Goal: Information Seeking & Learning: Learn about a topic

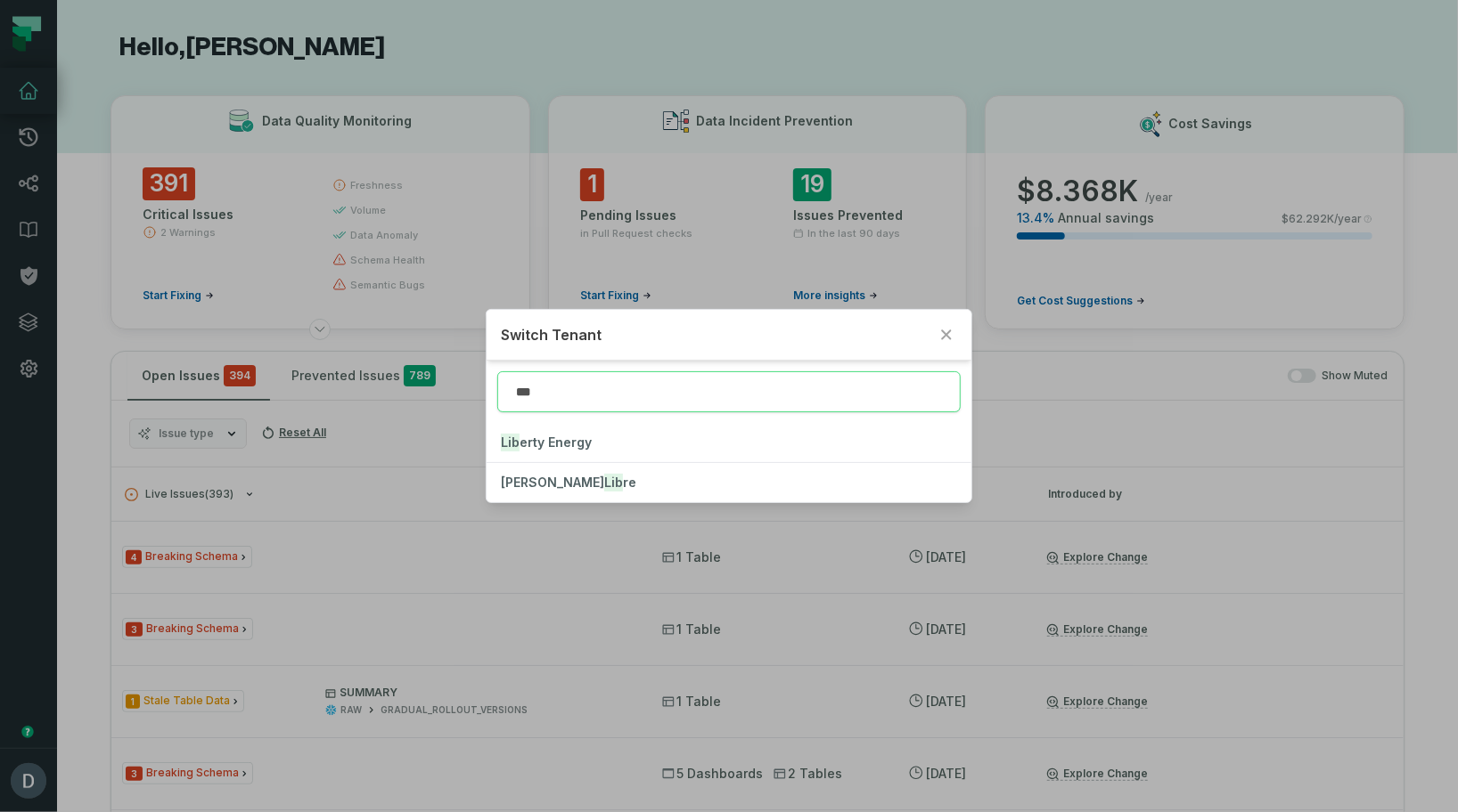
type input "***"
click button "Lib erty Energy" at bounding box center [728, 442] width 484 height 39
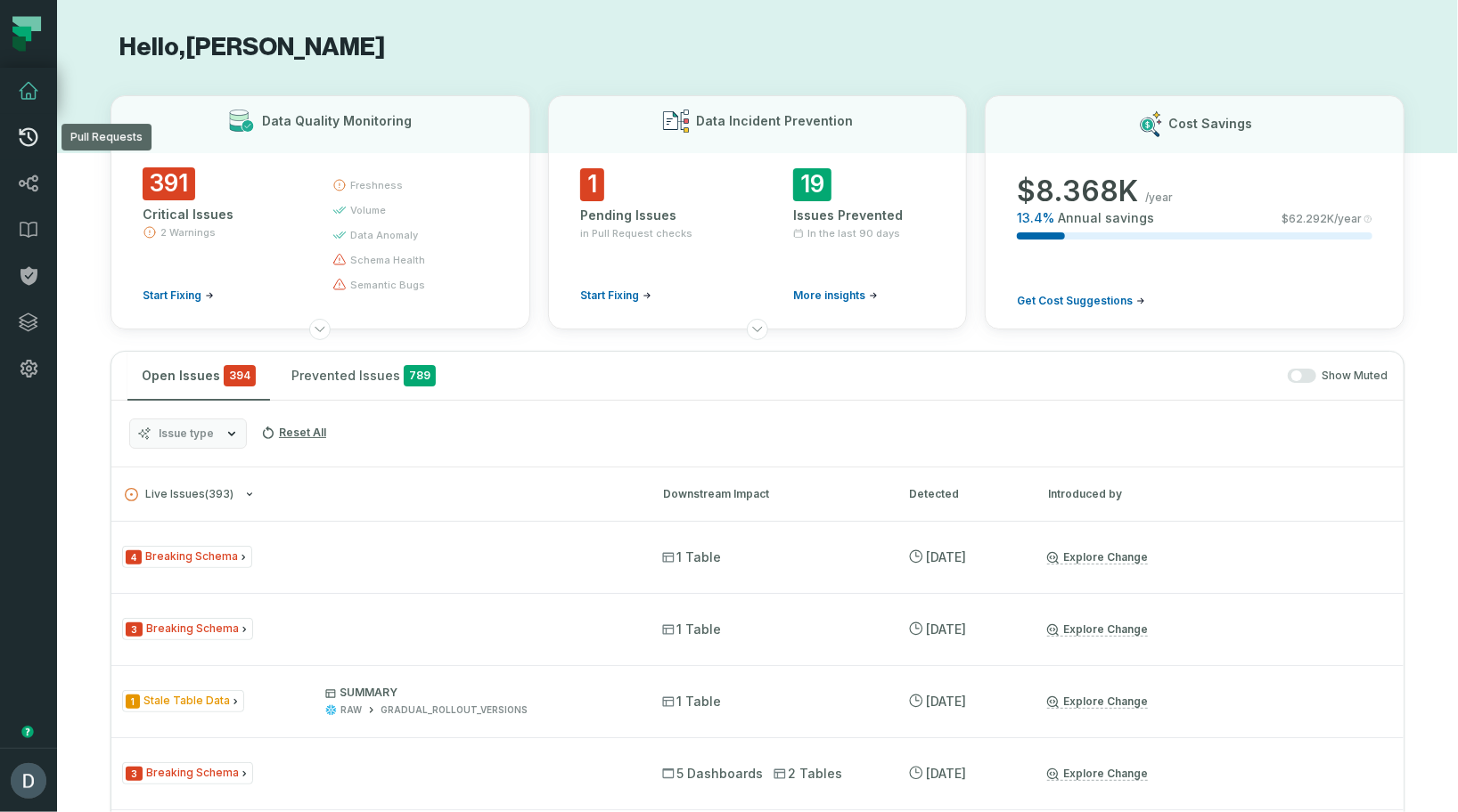
click at [31, 138] on icon at bounding box center [27, 136] width 21 height 21
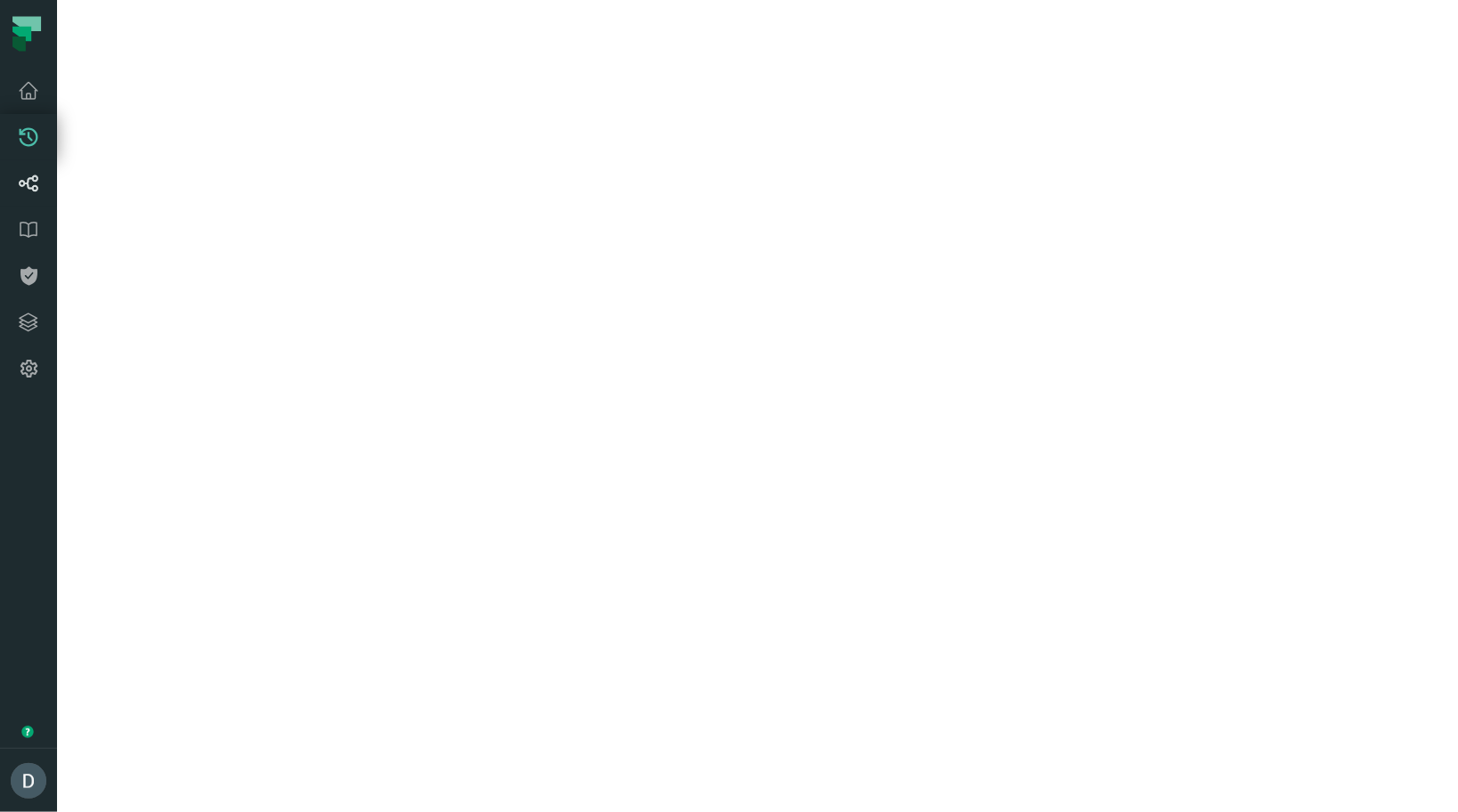
click at [32, 168] on link "Lineage" at bounding box center [28, 183] width 57 height 47
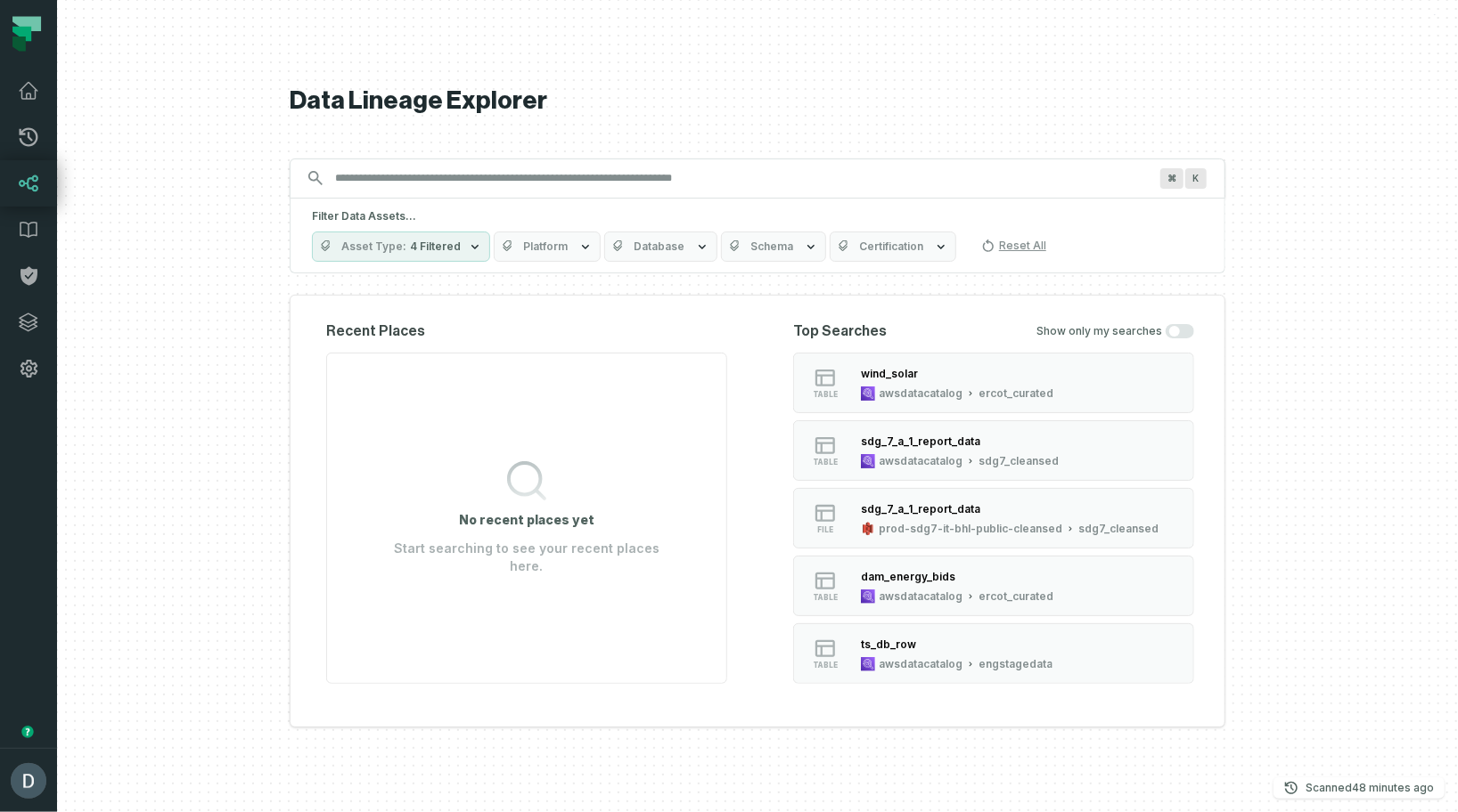
click at [463, 187] on input "Discovery Provider cmdk menu" at bounding box center [741, 178] width 834 height 28
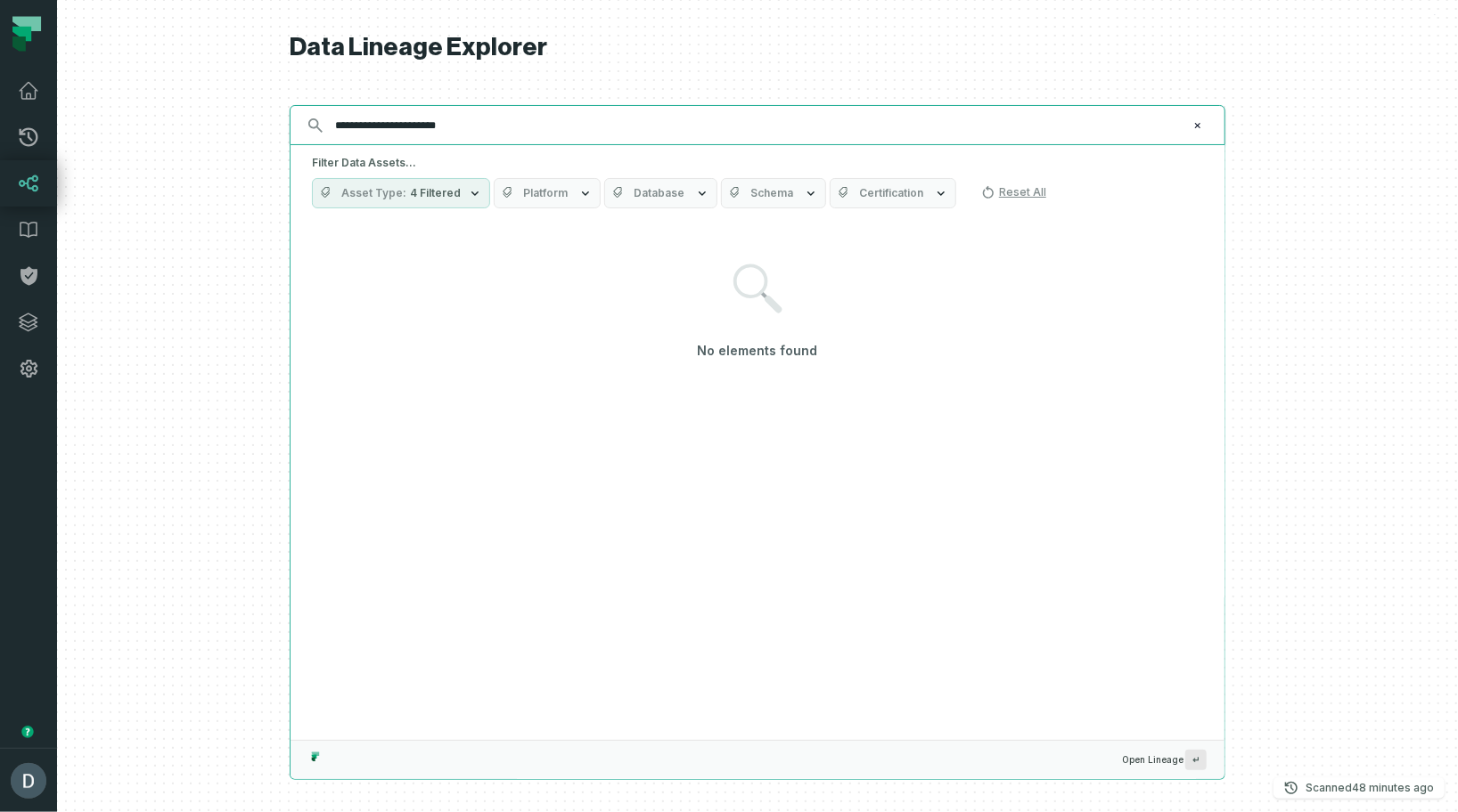
type input "**********"
click at [512, 121] on input "**********" at bounding box center [756, 125] width 863 height 28
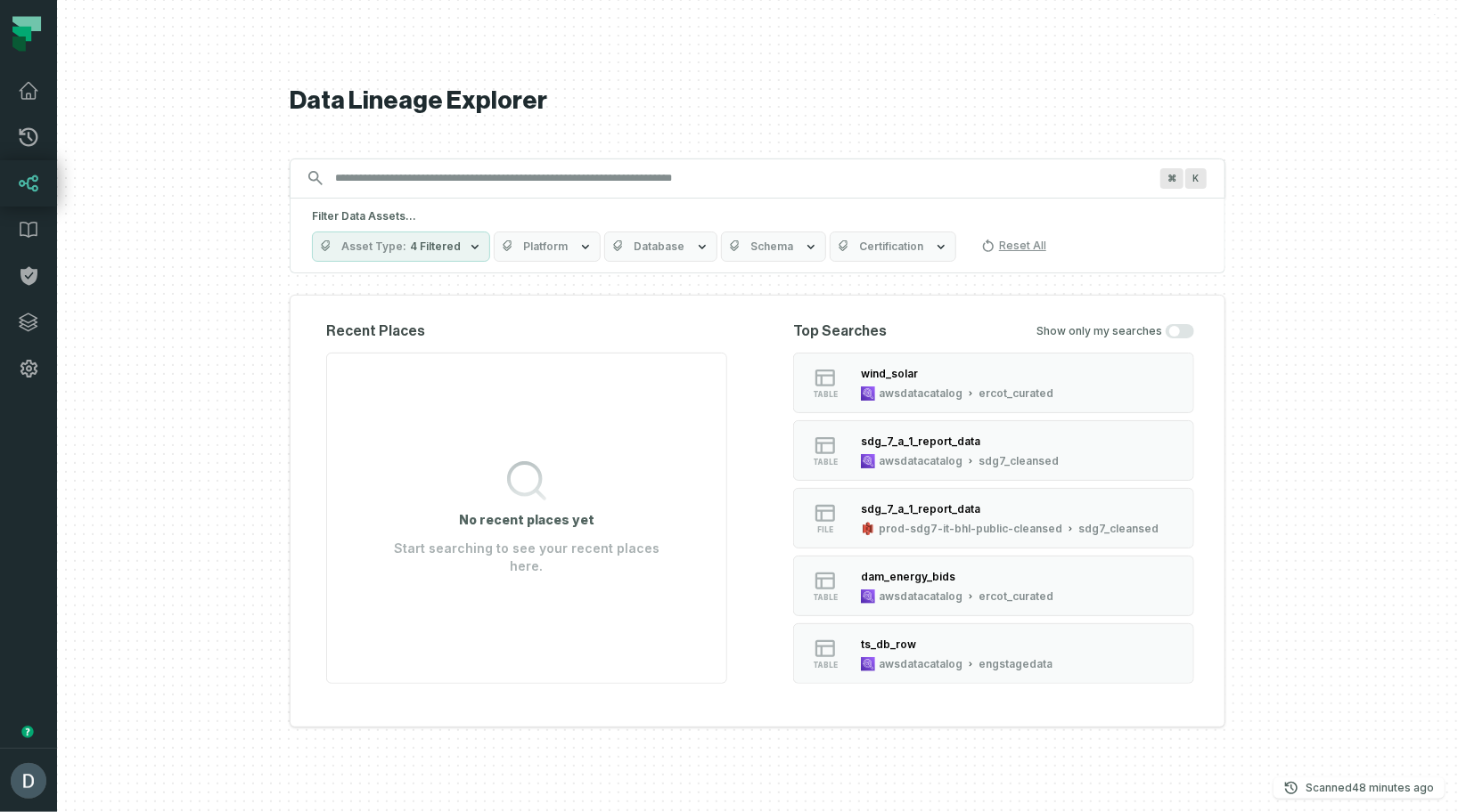
click at [563, 197] on div "⌘ K" at bounding box center [757, 179] width 936 height 40
click at [573, 183] on input "Discovery Provider cmdk menu" at bounding box center [741, 178] width 834 height 28
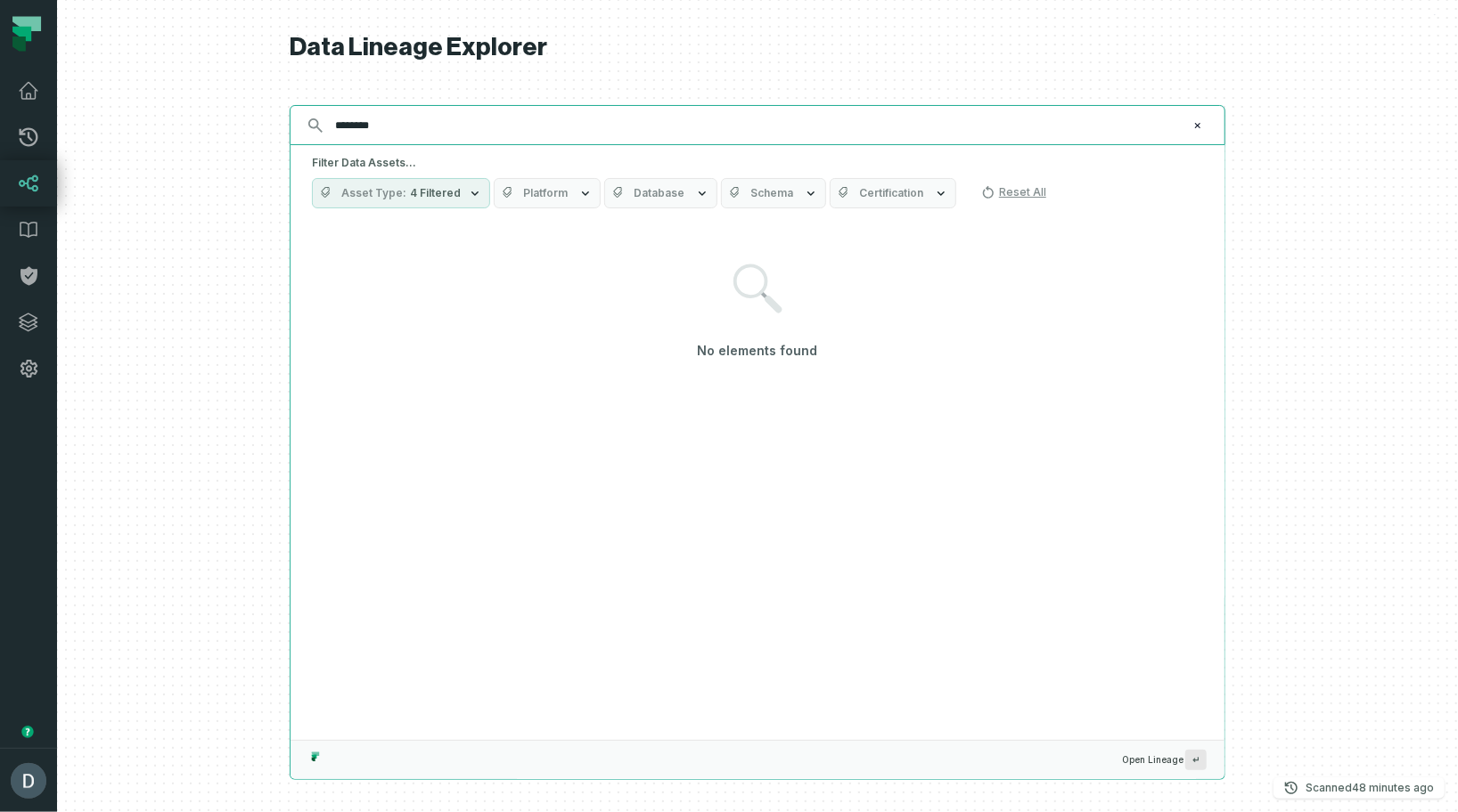
type input "********"
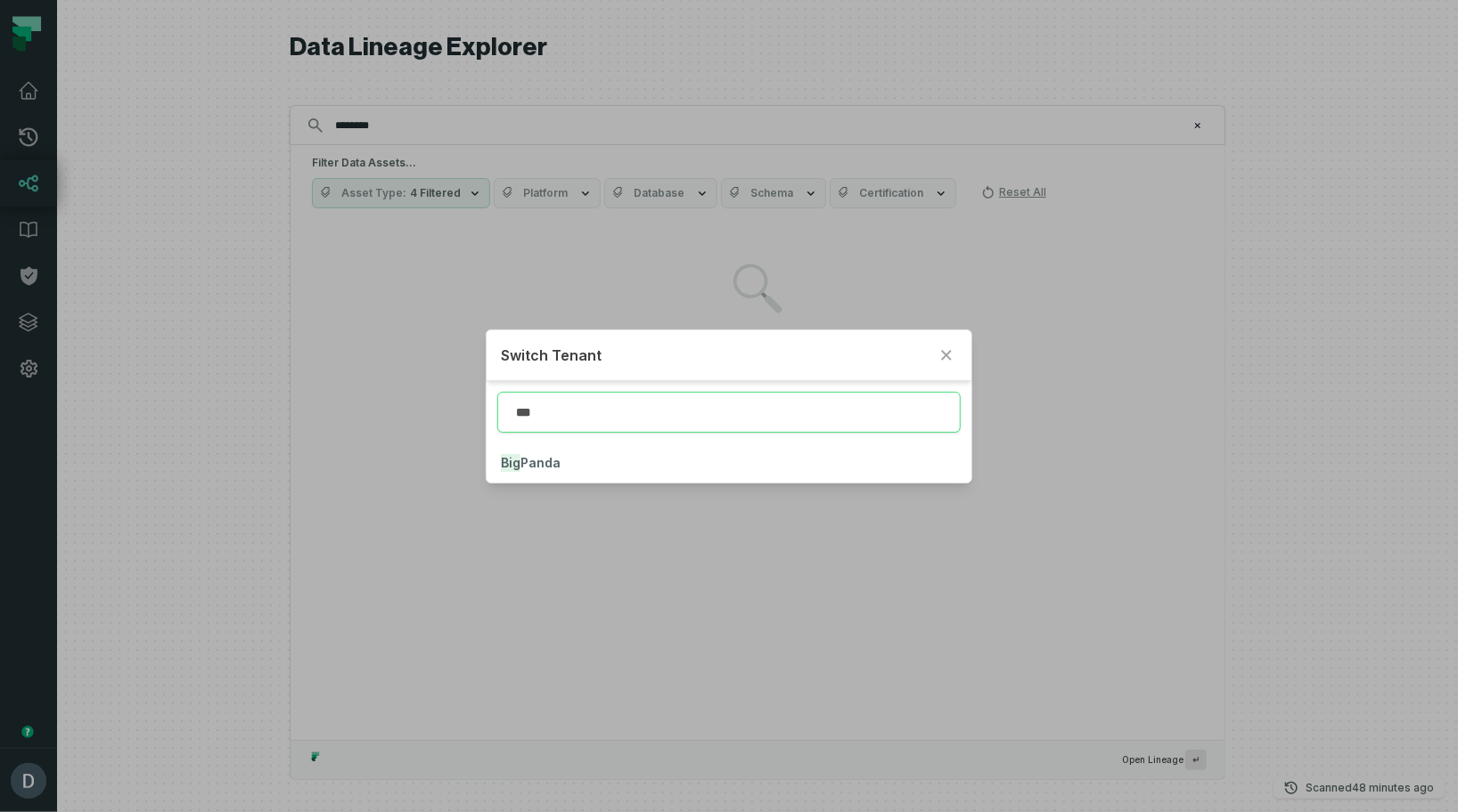
type input "***"
click button "Big Panda" at bounding box center [728, 463] width 484 height 39
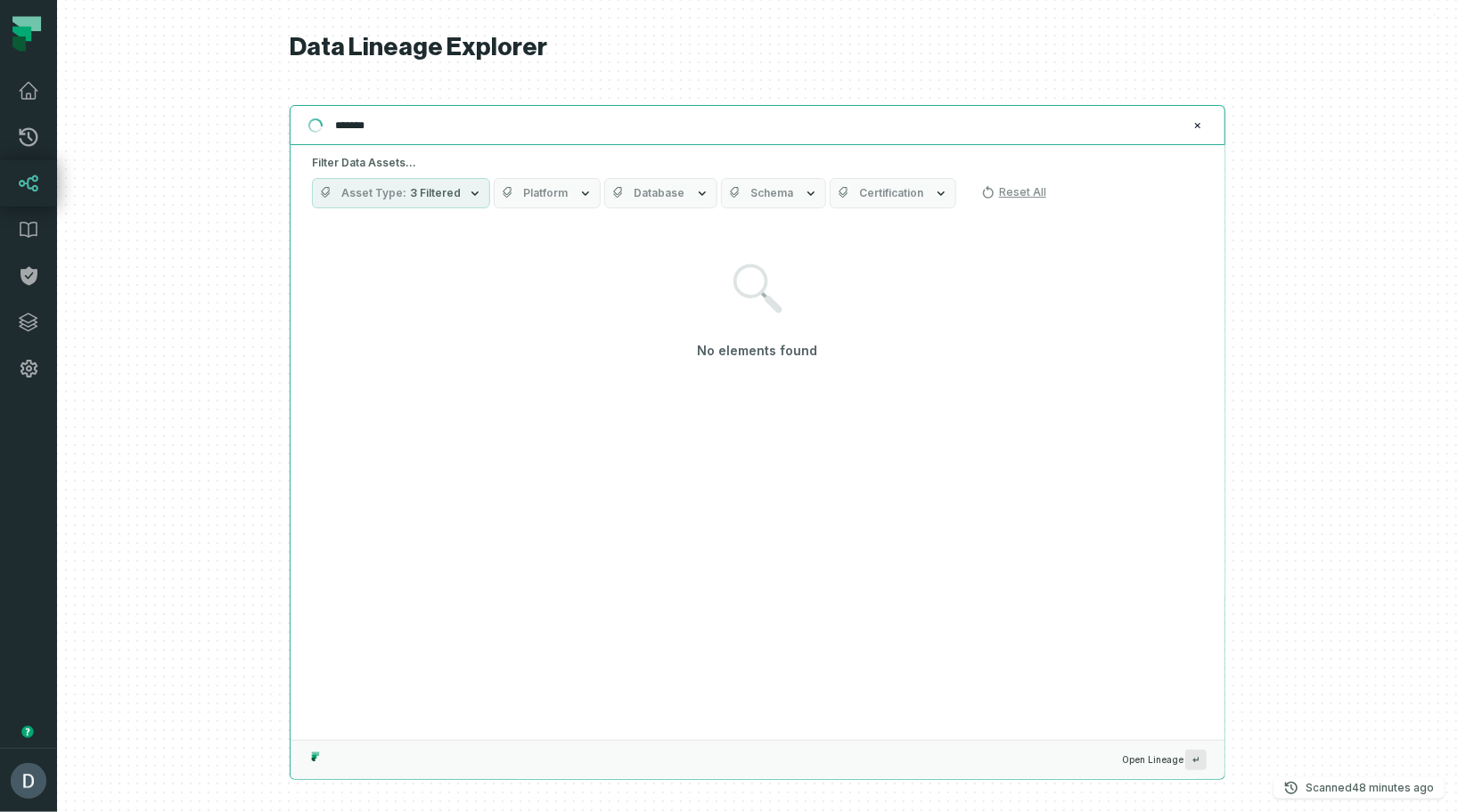
type input "********"
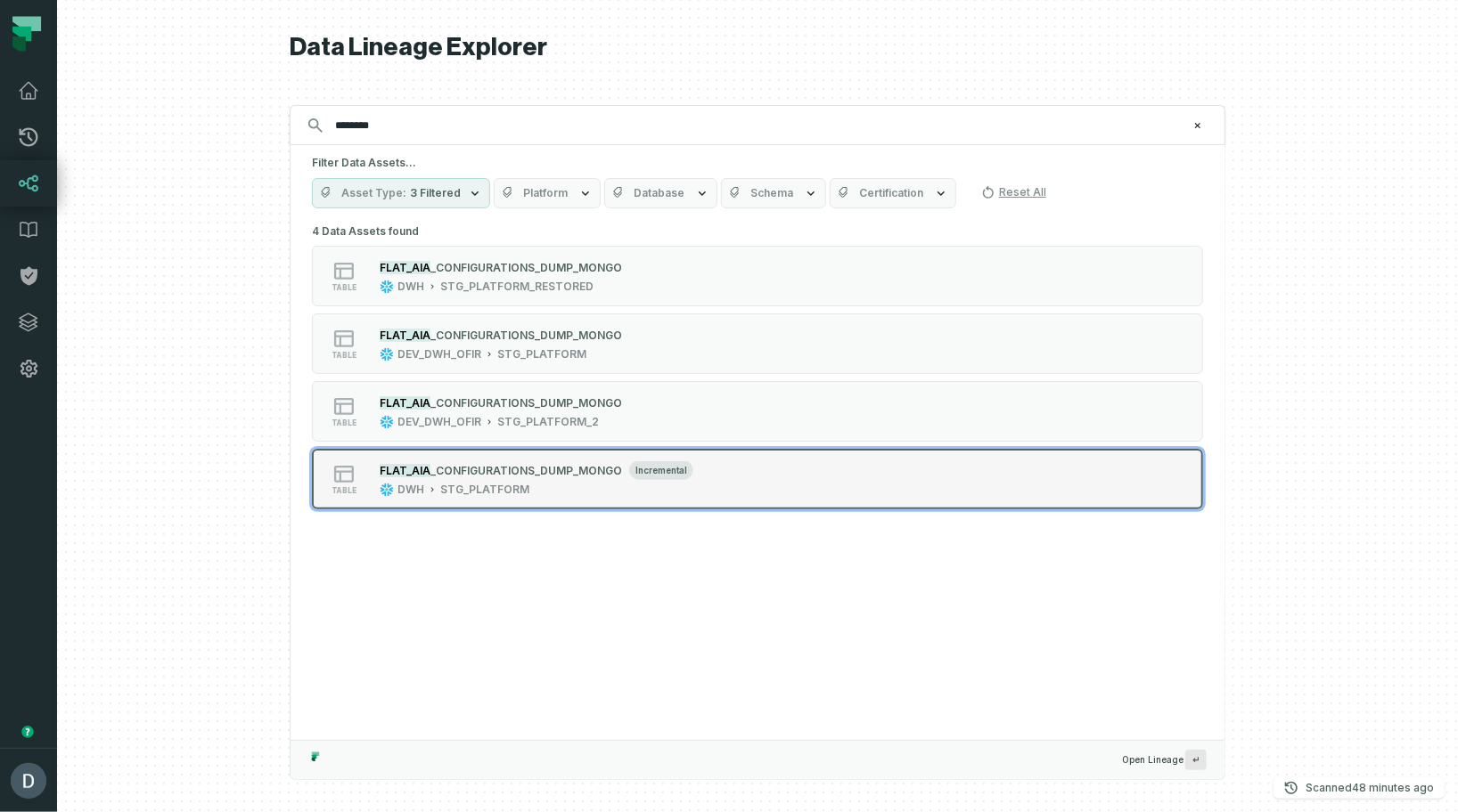
click at [718, 471] on div "table FLAT_AIA _CONFIGURATIONS_DUMP_MONGO incremental DWH STG_PLATFORM" at bounding box center [538, 479] width 445 height 36
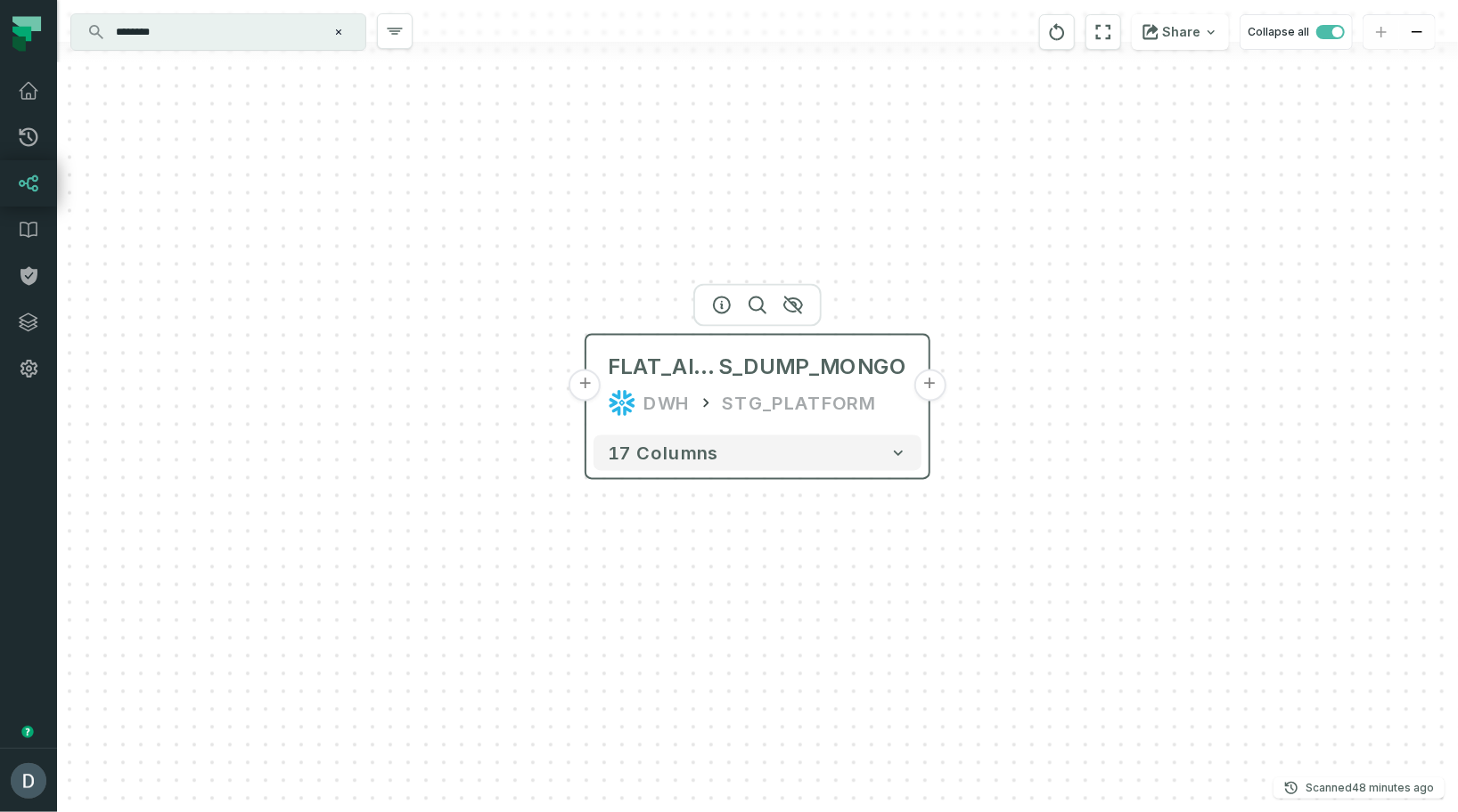
click at [718, 389] on div "DWH STG_PLATFORM" at bounding box center [757, 403] width 299 height 28
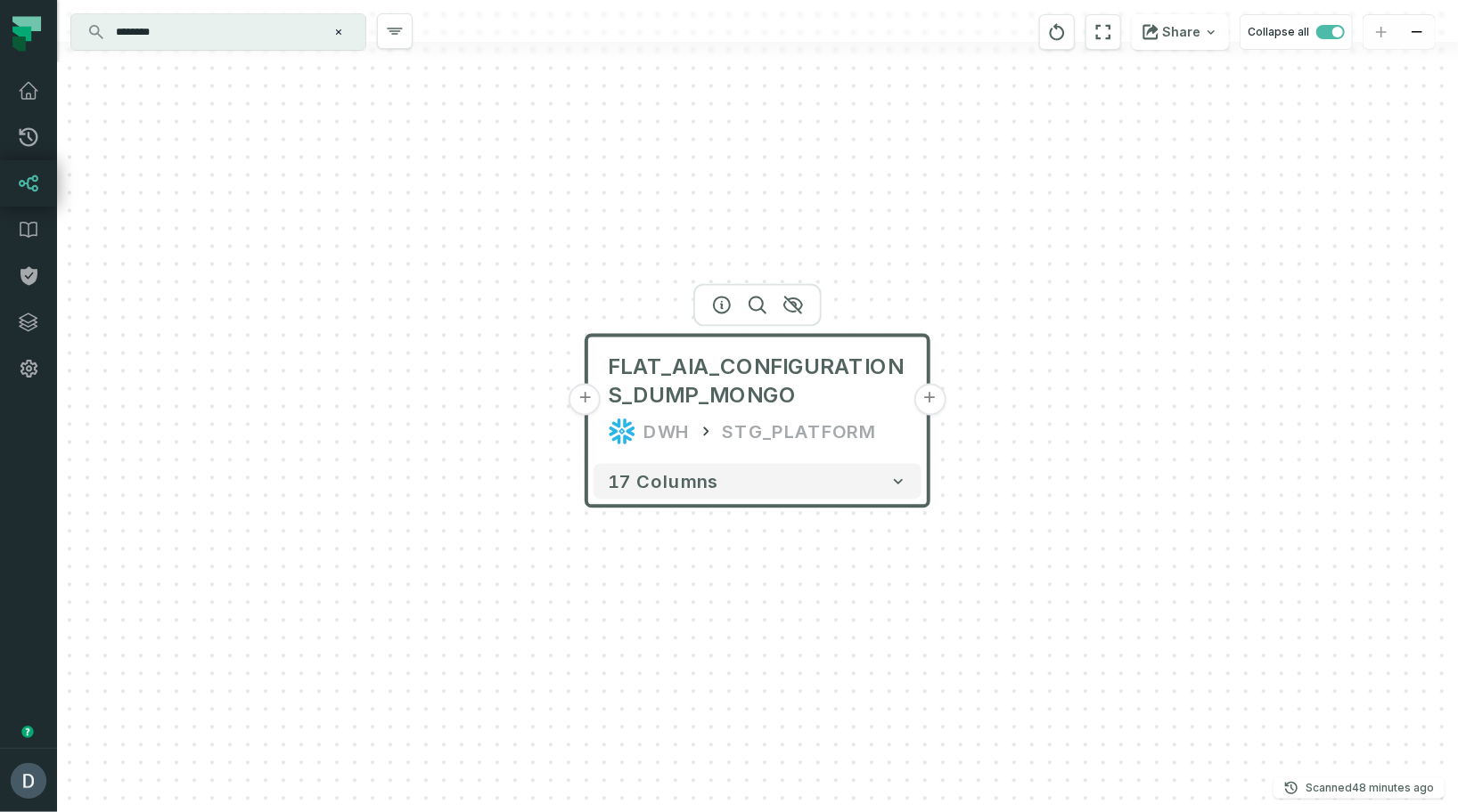
click at [719, 317] on div at bounding box center [757, 305] width 128 height 43
click at [719, 305] on icon "button" at bounding box center [721, 305] width 21 height 21
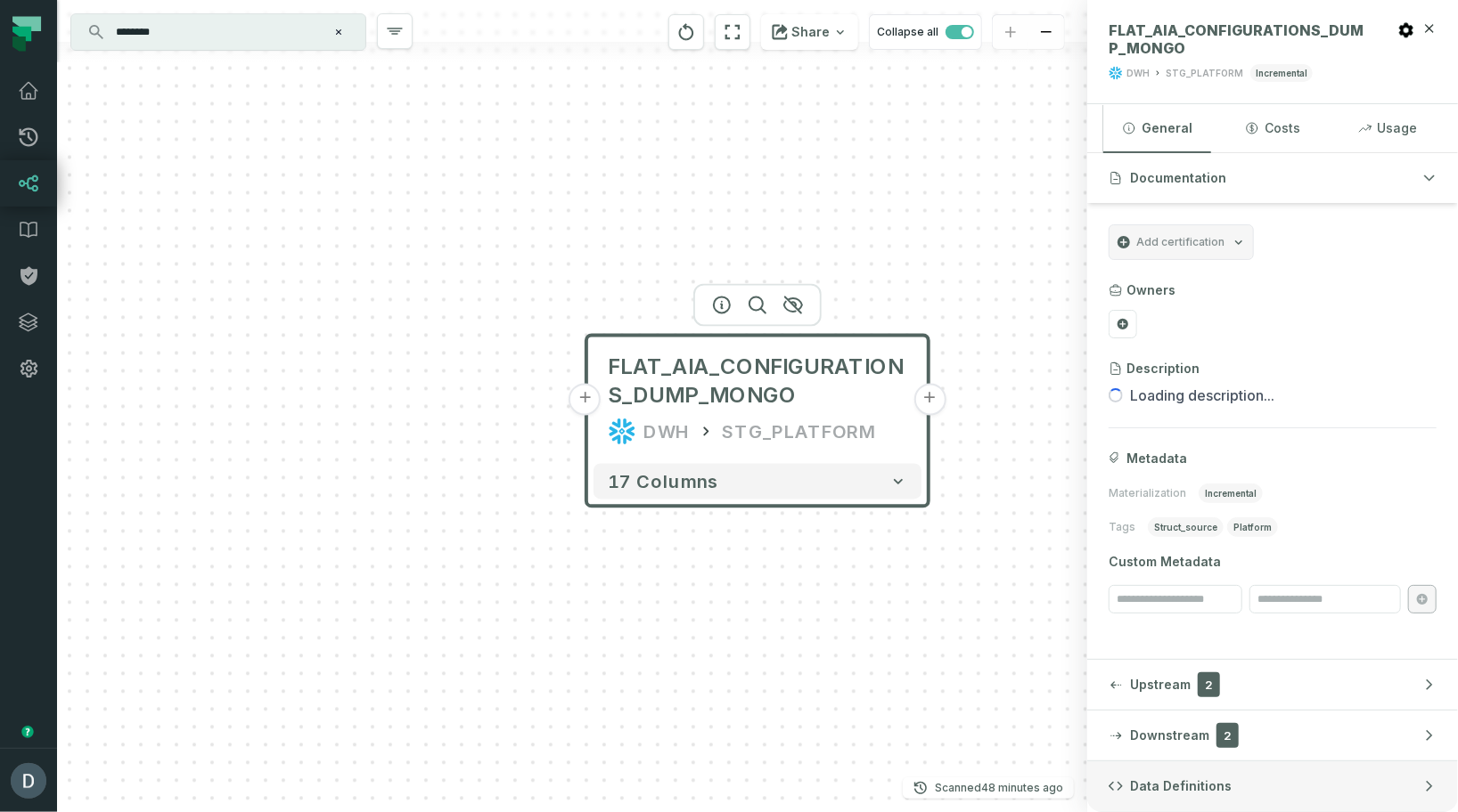
click at [1154, 776] on button "Data Definitions" at bounding box center [1272, 786] width 371 height 49
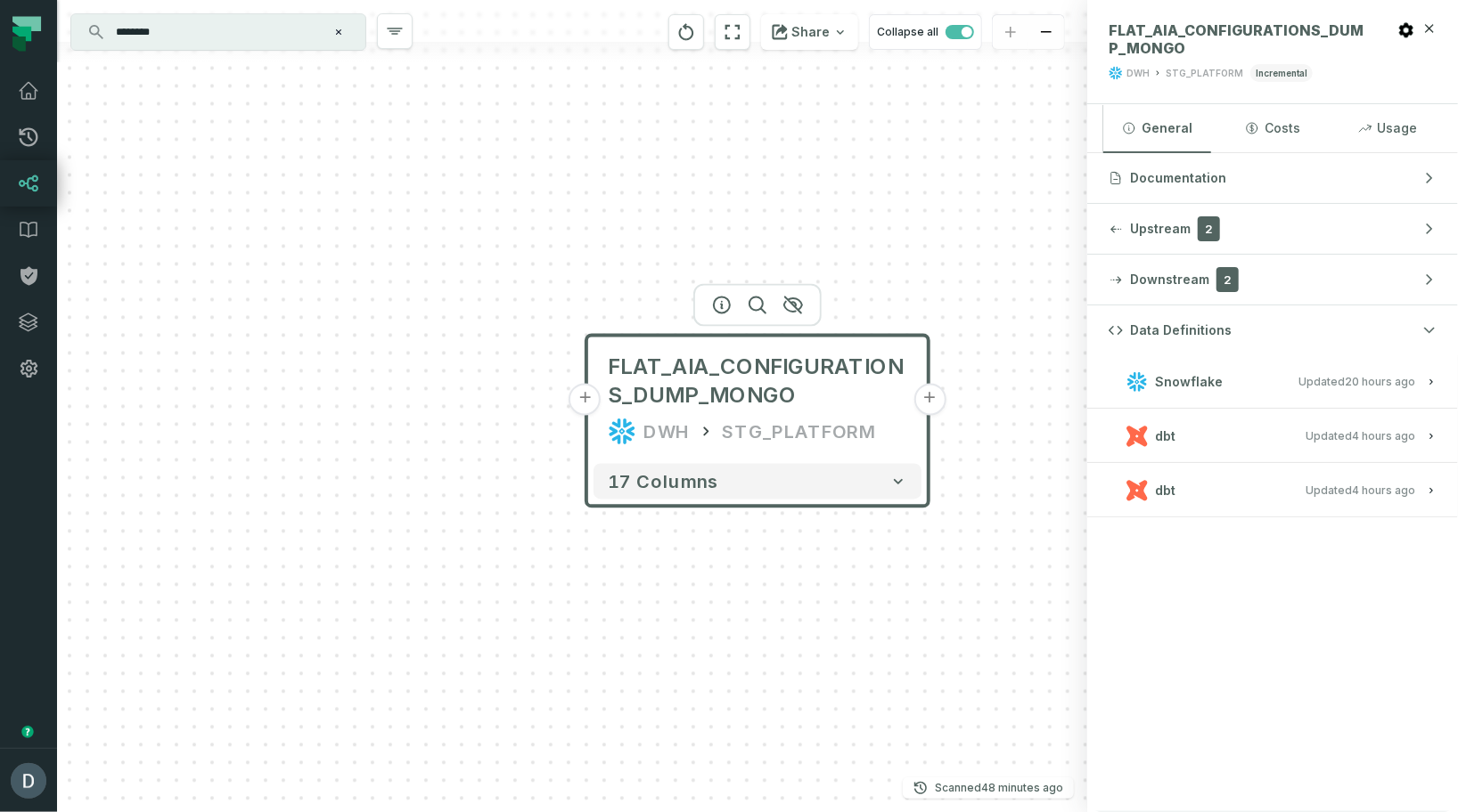
click at [1170, 432] on span "dbt" at bounding box center [1165, 436] width 20 height 17
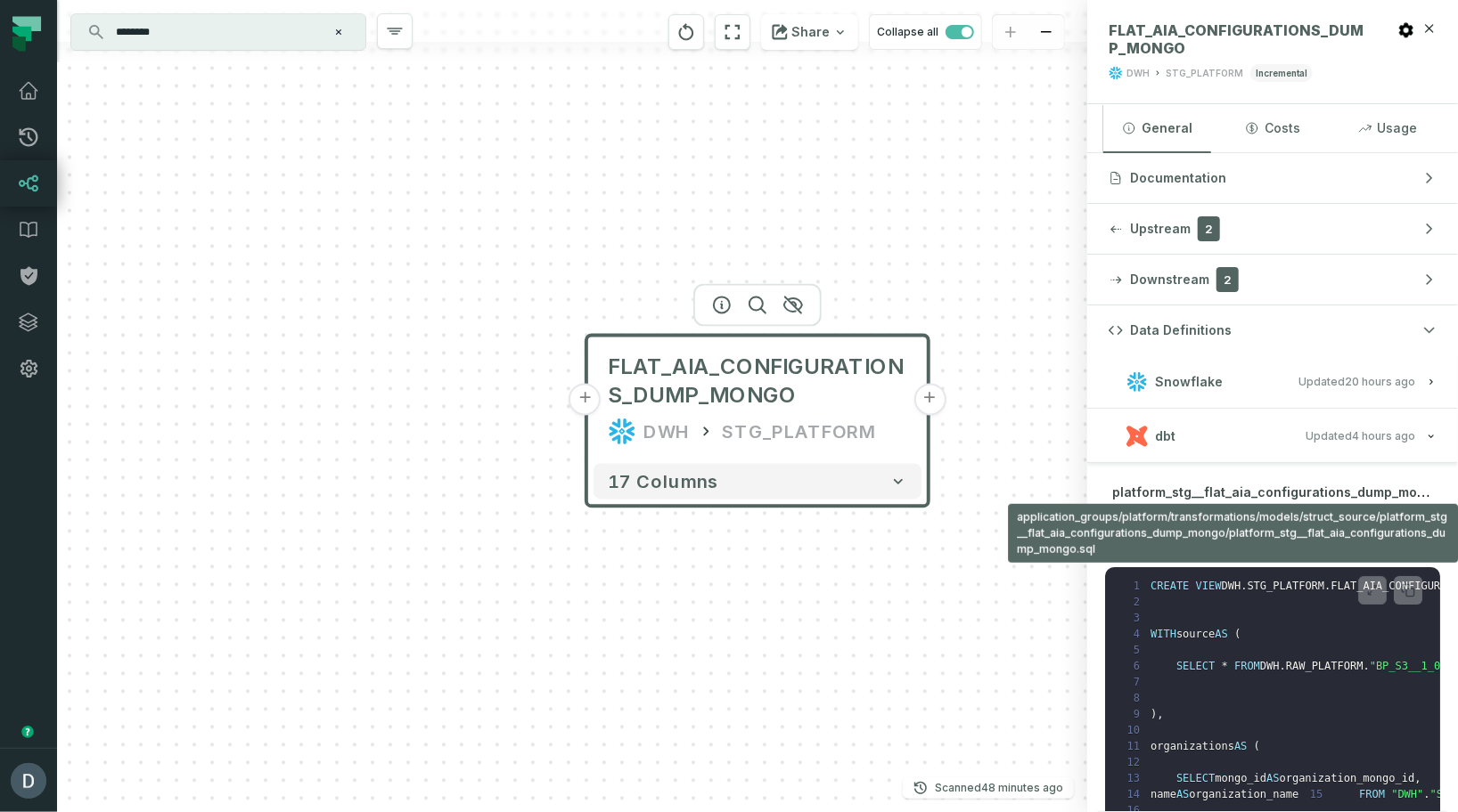
click at [1160, 494] on span "platform_stg__flat_aia_configurations_dump_mongo.sql" at bounding box center [1287, 491] width 351 height 17
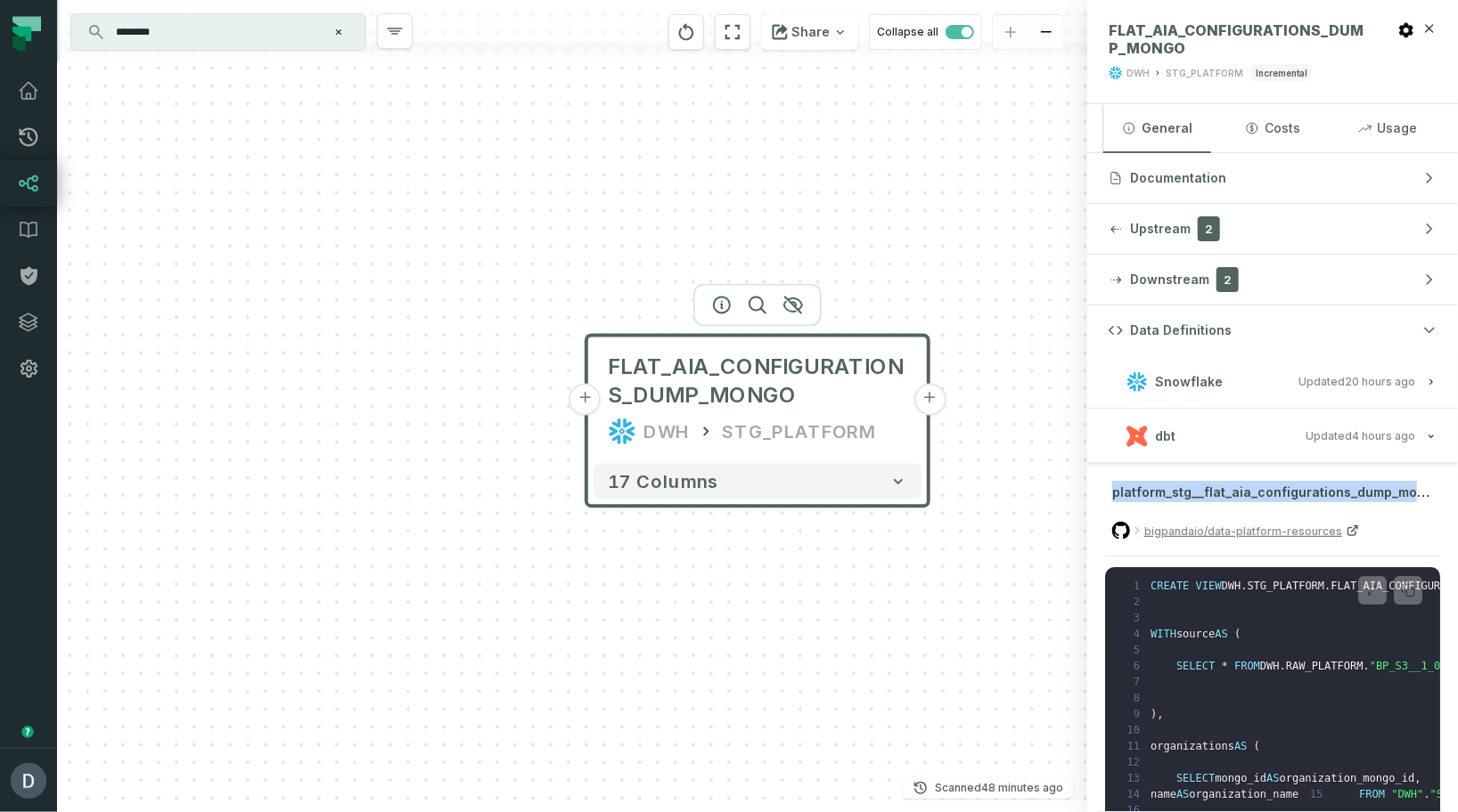
click at [1160, 494] on span "platform_stg__flat_aia_configurations_dump_mongo.sql" at bounding box center [1287, 491] width 351 height 17
click at [1379, 594] on button at bounding box center [1372, 590] width 28 height 28
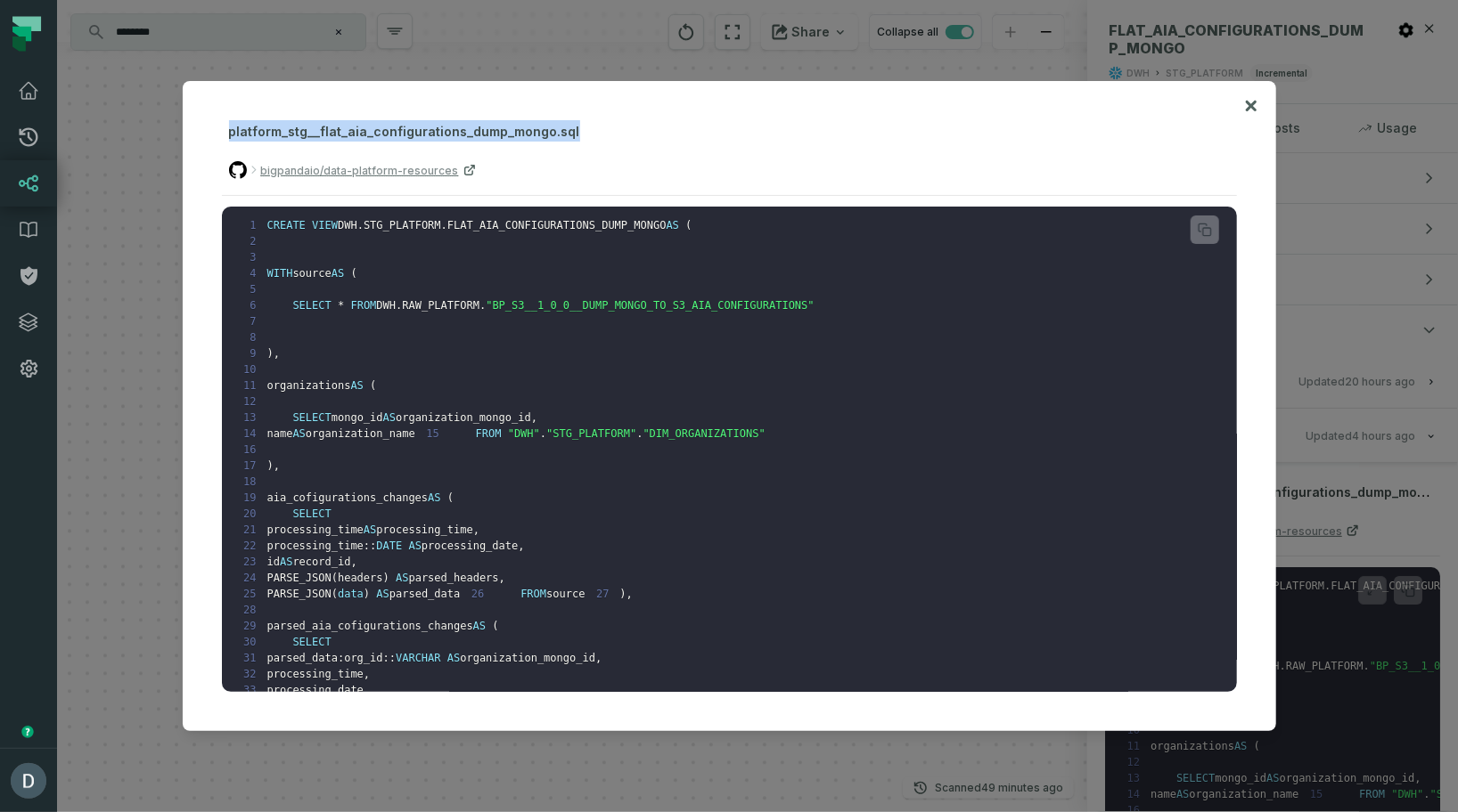
drag, startPoint x: 230, startPoint y: 131, endPoint x: 573, endPoint y: 138, distance: 343.1
click at [573, 138] on div "platform_stg__flat_aia_configurations_dump_mongo.sql bigpandaio/data-platform-r…" at bounding box center [729, 157] width 1015 height 76
copy span "platform_stg__flat_aia_configurations_dump_mongo.sql"
click at [681, 138] on div "platform_stg__flat_aia_configurations_dump_mongo.sql bigpandaio/data-platform-r…" at bounding box center [729, 157] width 1015 height 76
click at [452, 752] on div at bounding box center [729, 406] width 1458 height 812
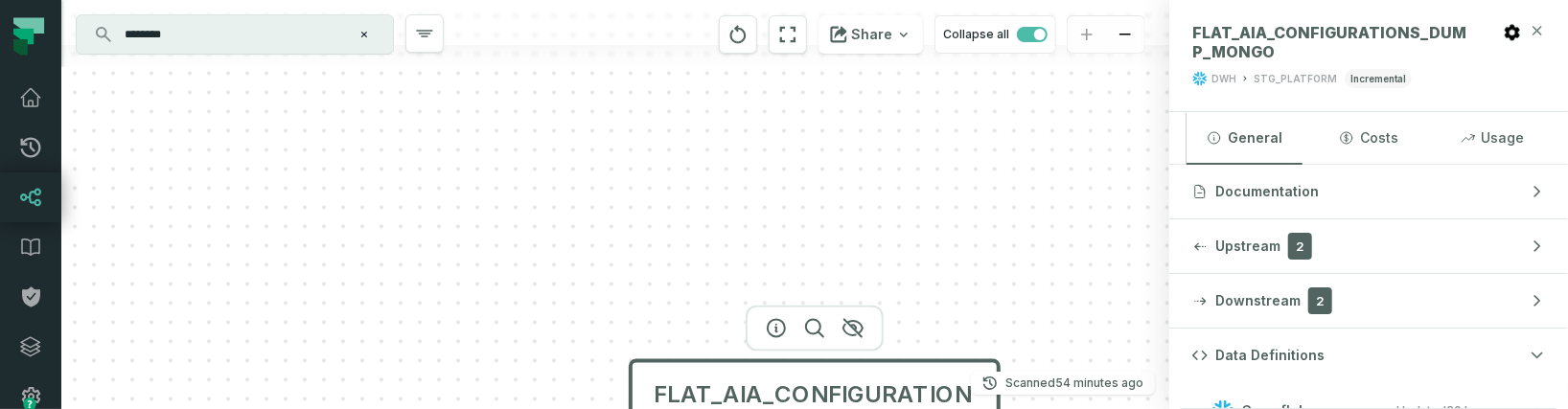
click at [1535, 30] on icon "button" at bounding box center [1537, 31] width 16 height 16
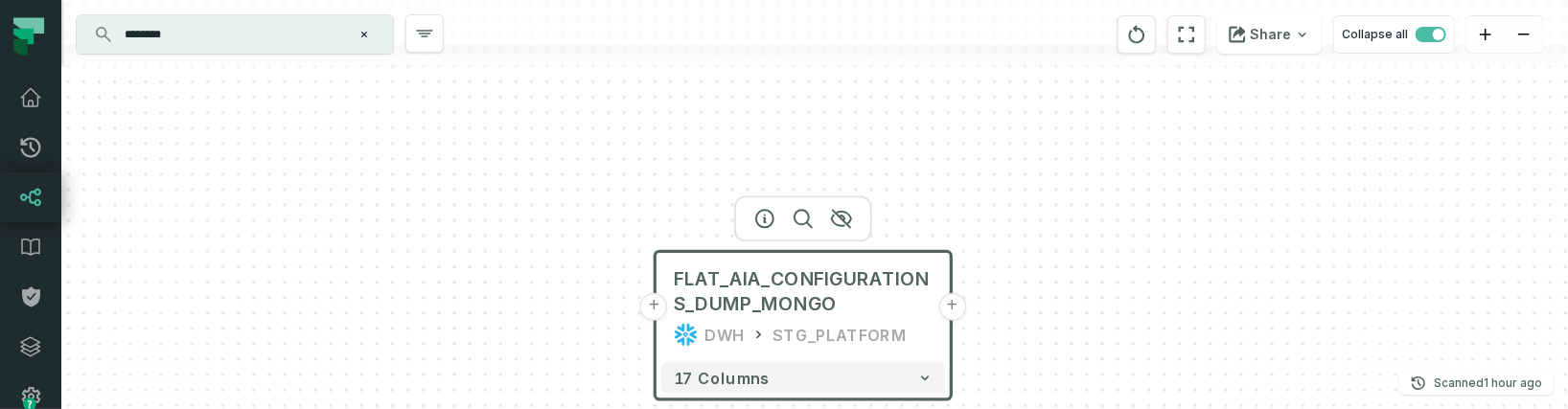
drag, startPoint x: 988, startPoint y: 222, endPoint x: 976, endPoint y: 119, distance: 103.7
click at [976, 119] on div "+ FLAT_AIA_CONFIGURATIONS_DUMP_MONGO DWH STG_PLATFORM + 17 columns" at bounding box center [814, 204] width 1506 height 409
click at [296, 31] on input "********" at bounding box center [232, 34] width 239 height 31
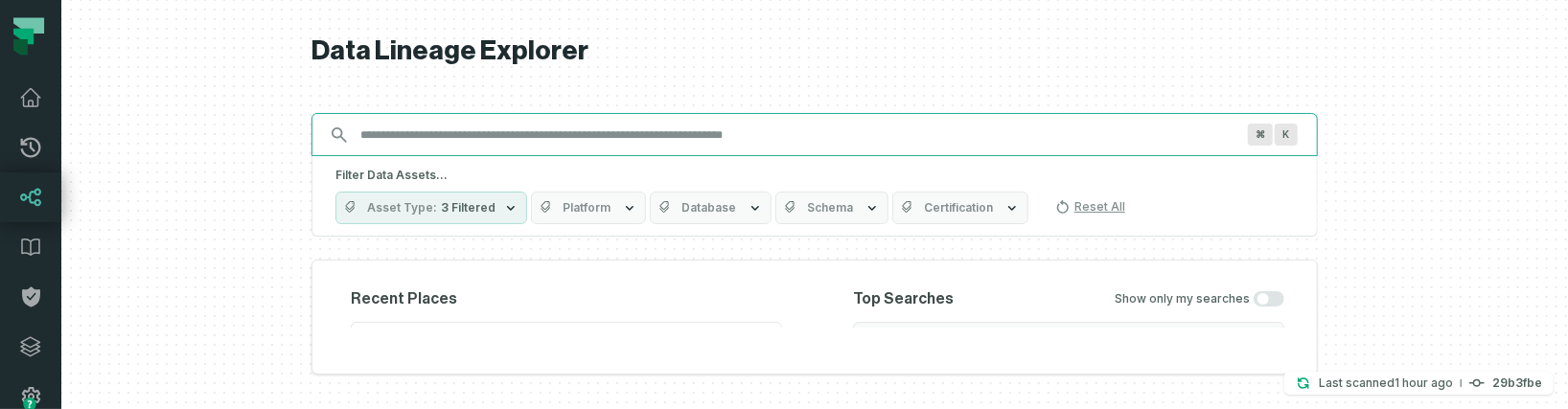
click at [398, 126] on input "Discovery Provider cmdk menu" at bounding box center [797, 135] width 897 height 31
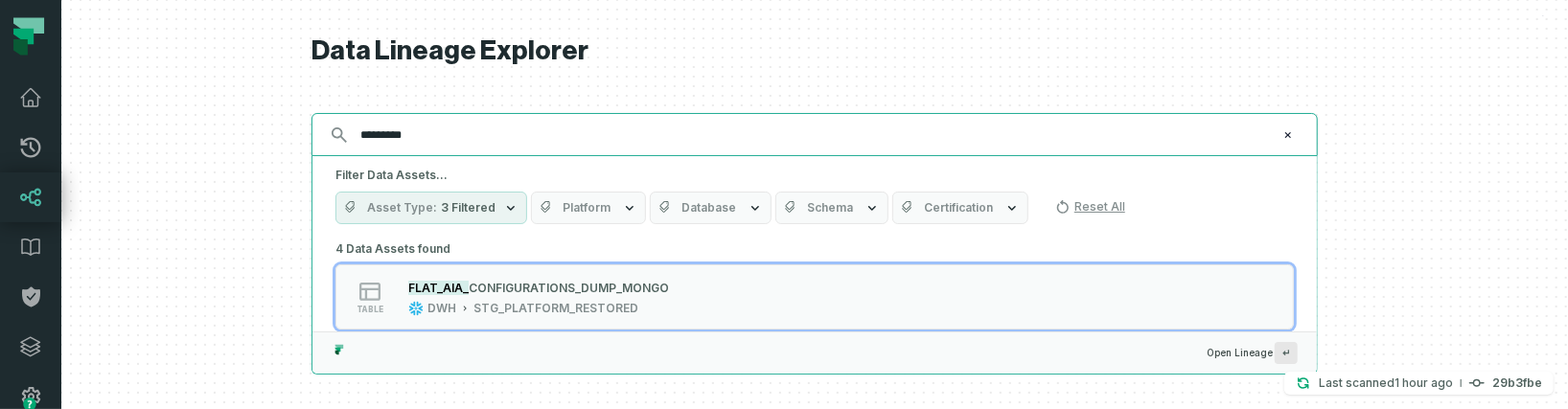
type input "*********"
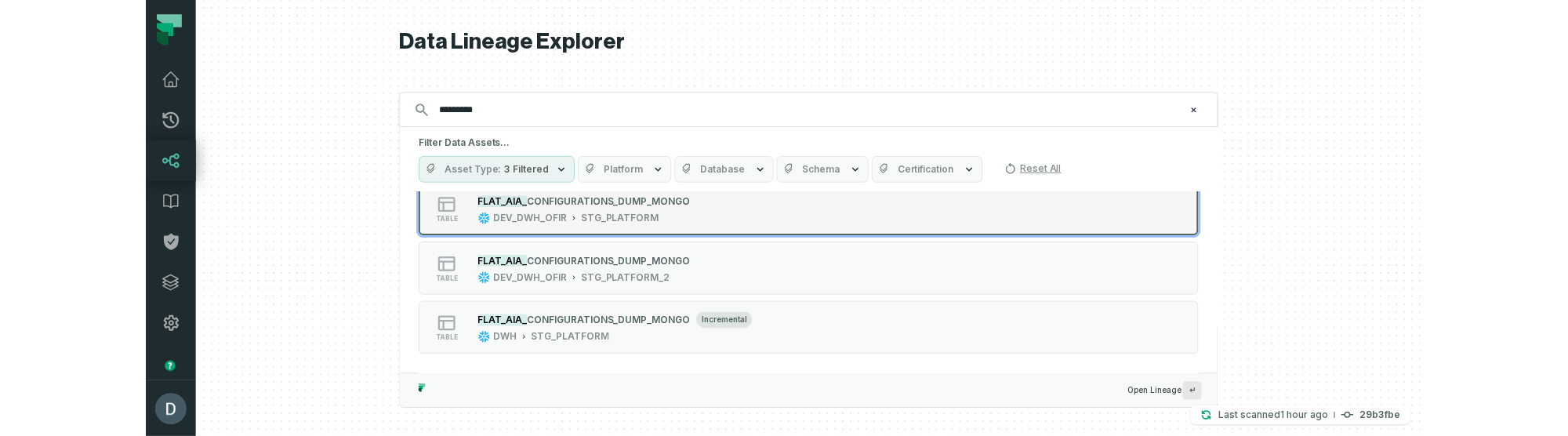
scroll to position [93, 0]
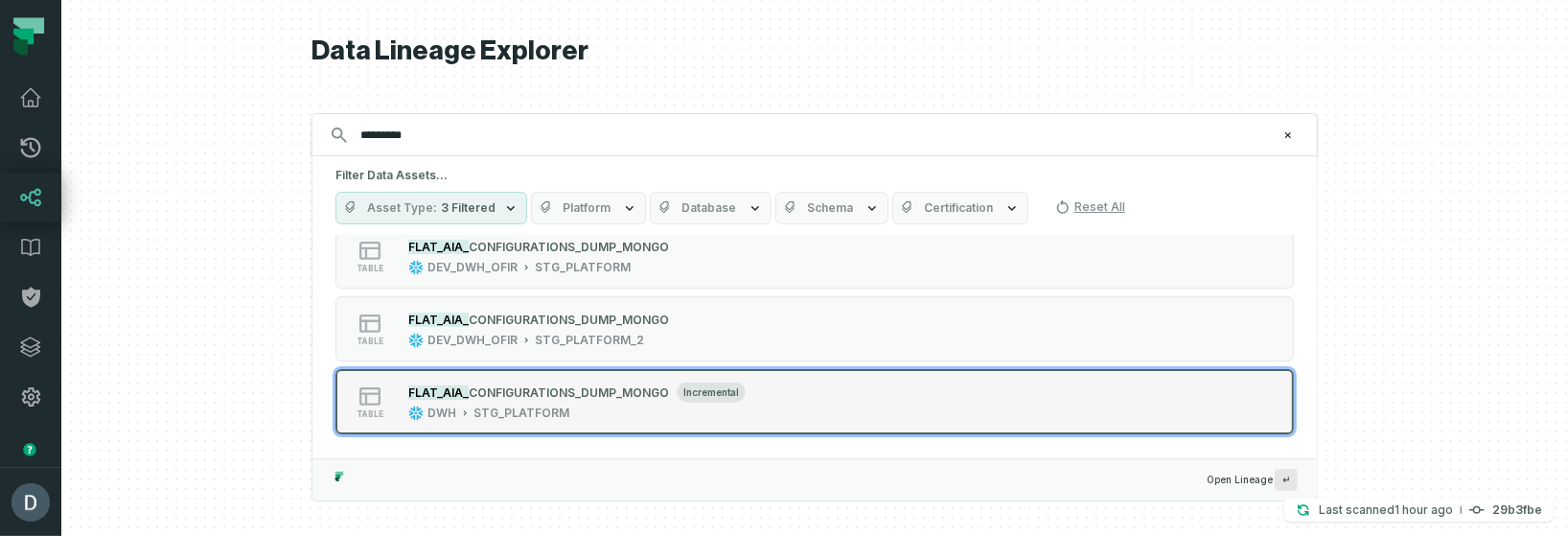
click at [822, 399] on button "table FLAT_AIA_ CONFIGURATIONS_DUMP_MONGO incremental DWH STG_PLATFORM" at bounding box center [815, 402] width 958 height 65
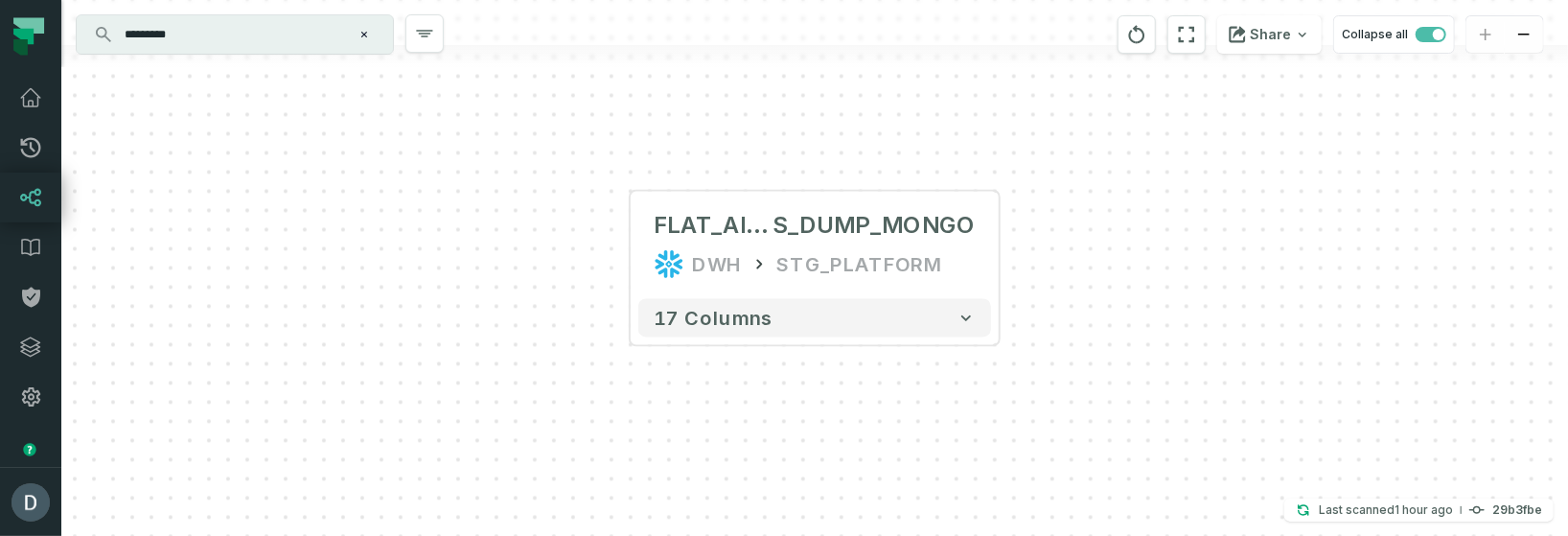
click at [244, 408] on div "+ FLAT_AIA_CONFIGURATION S_DUMP_MONGO DWH STG_PLATFORM + 17 columns" at bounding box center [814, 268] width 1506 height 536
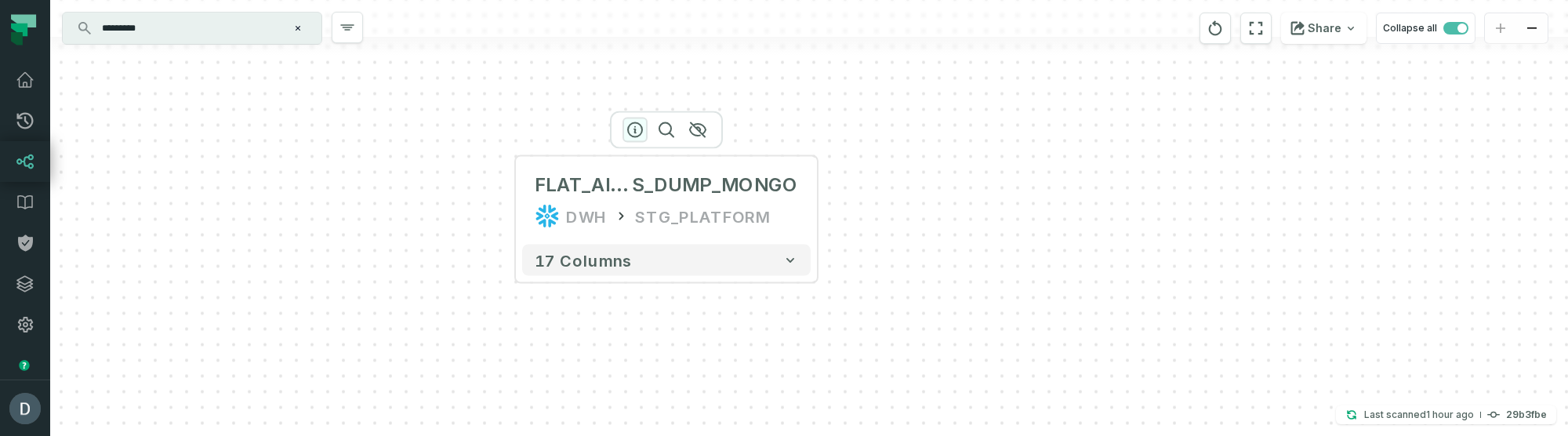
click at [628, 130] on icon "button" at bounding box center [635, 131] width 15 height 15
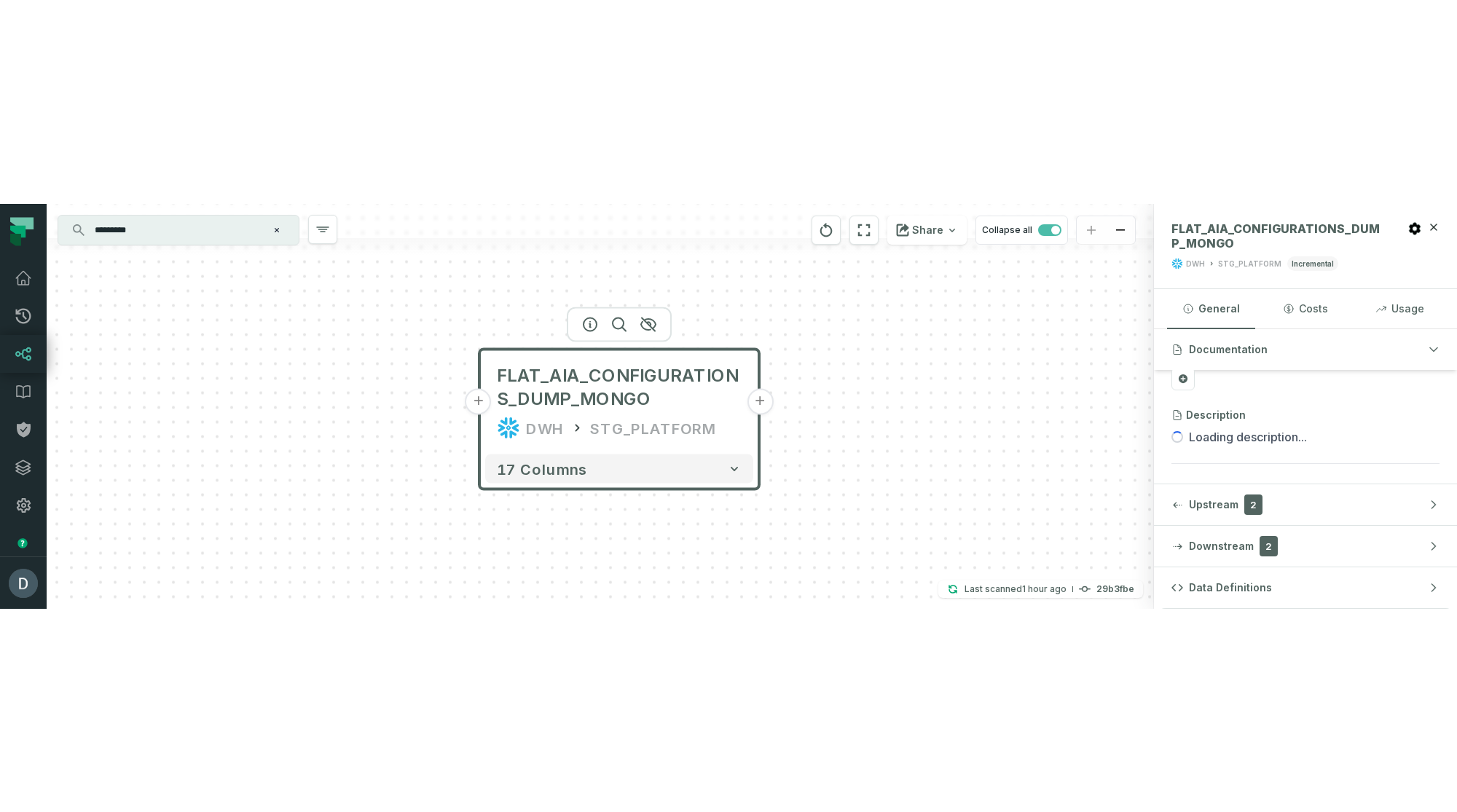
scroll to position [208, 0]
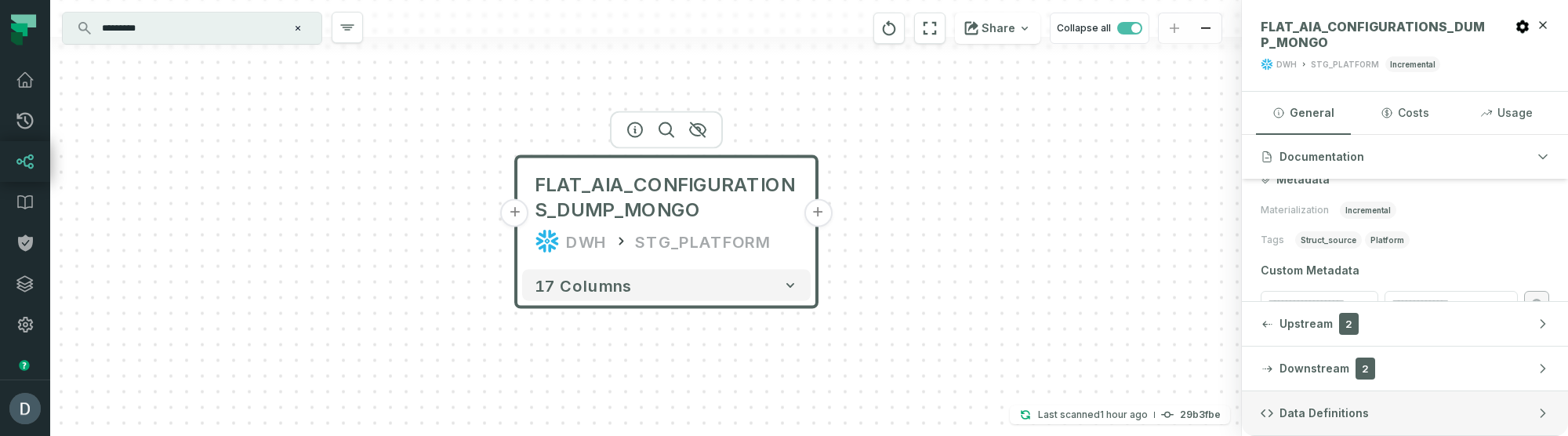
click at [1282, 334] on button "Data Definitions" at bounding box center [1404, 413] width 326 height 44
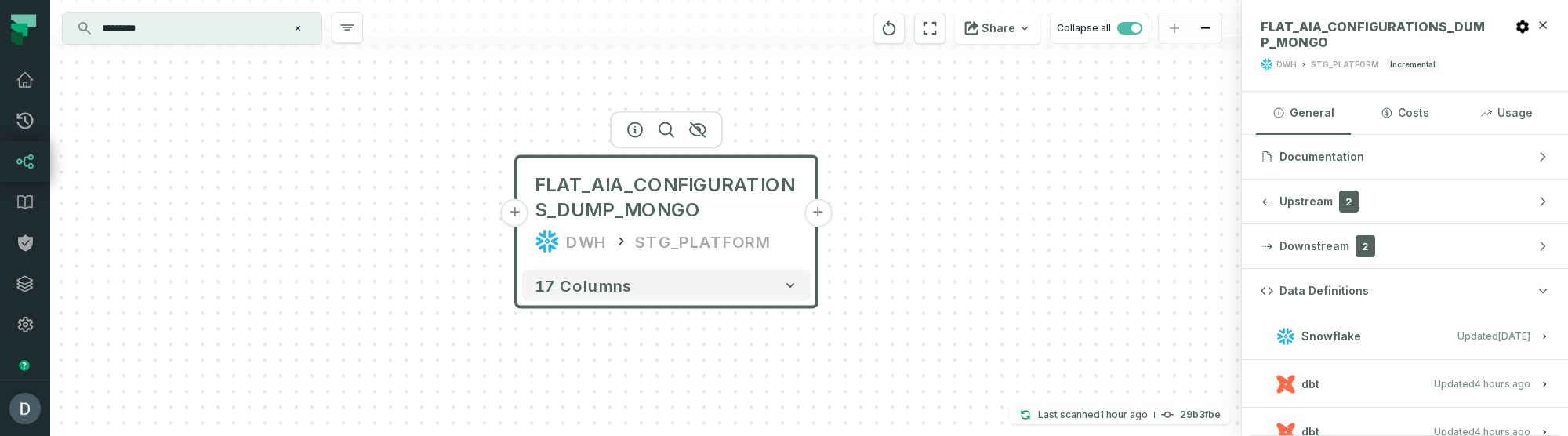
click at [1282, 334] on span "Updated 9/8/2025, 5:39:37 PM" at bounding box center [1482, 384] width 97 height 12
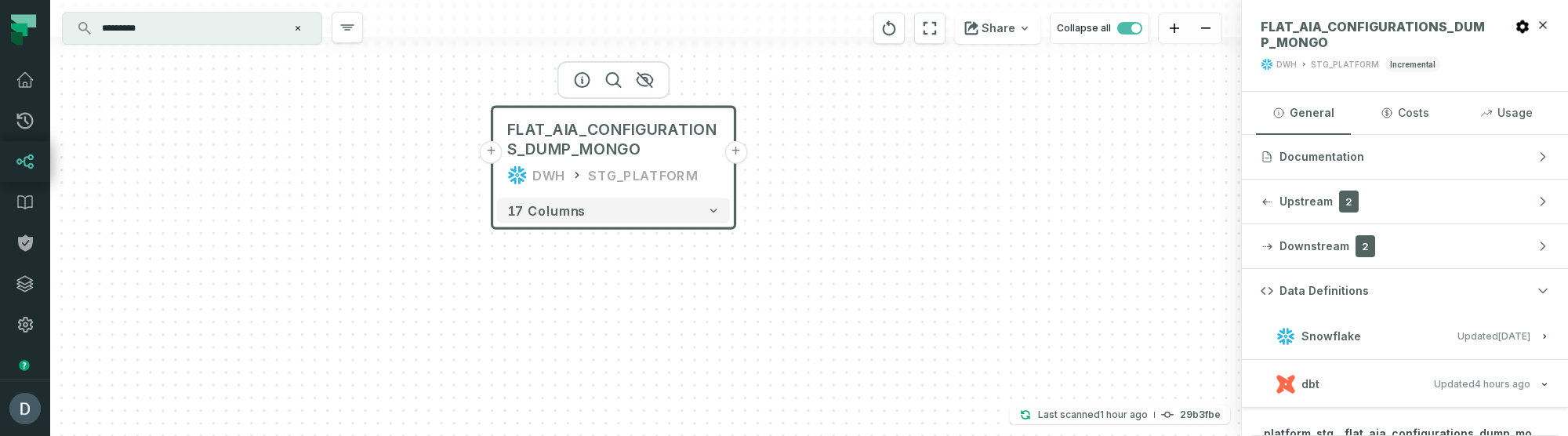
drag, startPoint x: 1084, startPoint y: 322, endPoint x: 950, endPoint y: 240, distance: 157.1
click at [950, 240] on div "+ FLAT_AIA_CONFIGURATIONS_DUMP_MONGO DWH STG_PLATFORM + 17 columns" at bounding box center [645, 218] width 1192 height 436
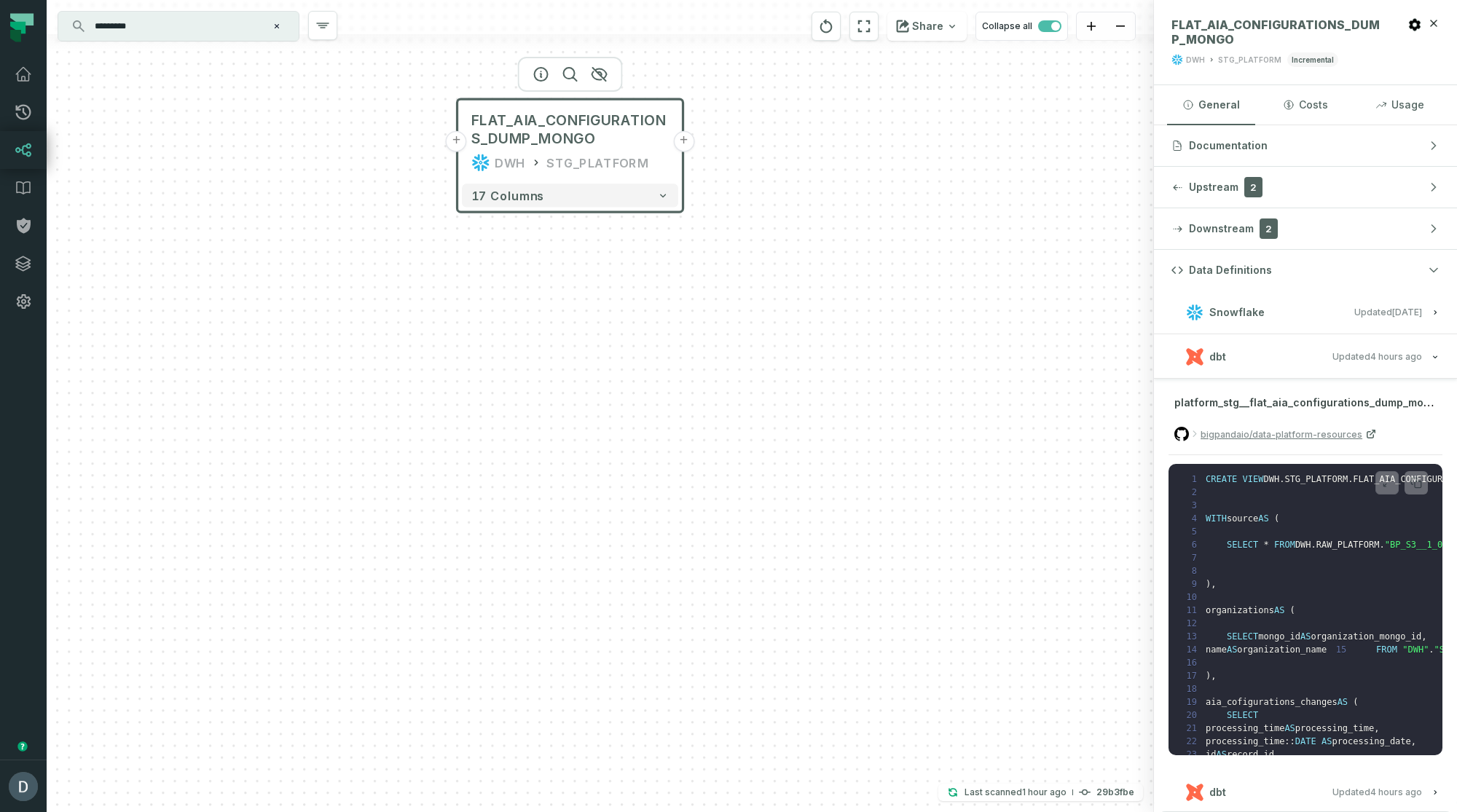
click at [1191, 310] on button "dbt Updated 9/8/2025, 5:39:37 PM" at bounding box center [1305, 356] width 268 height 19
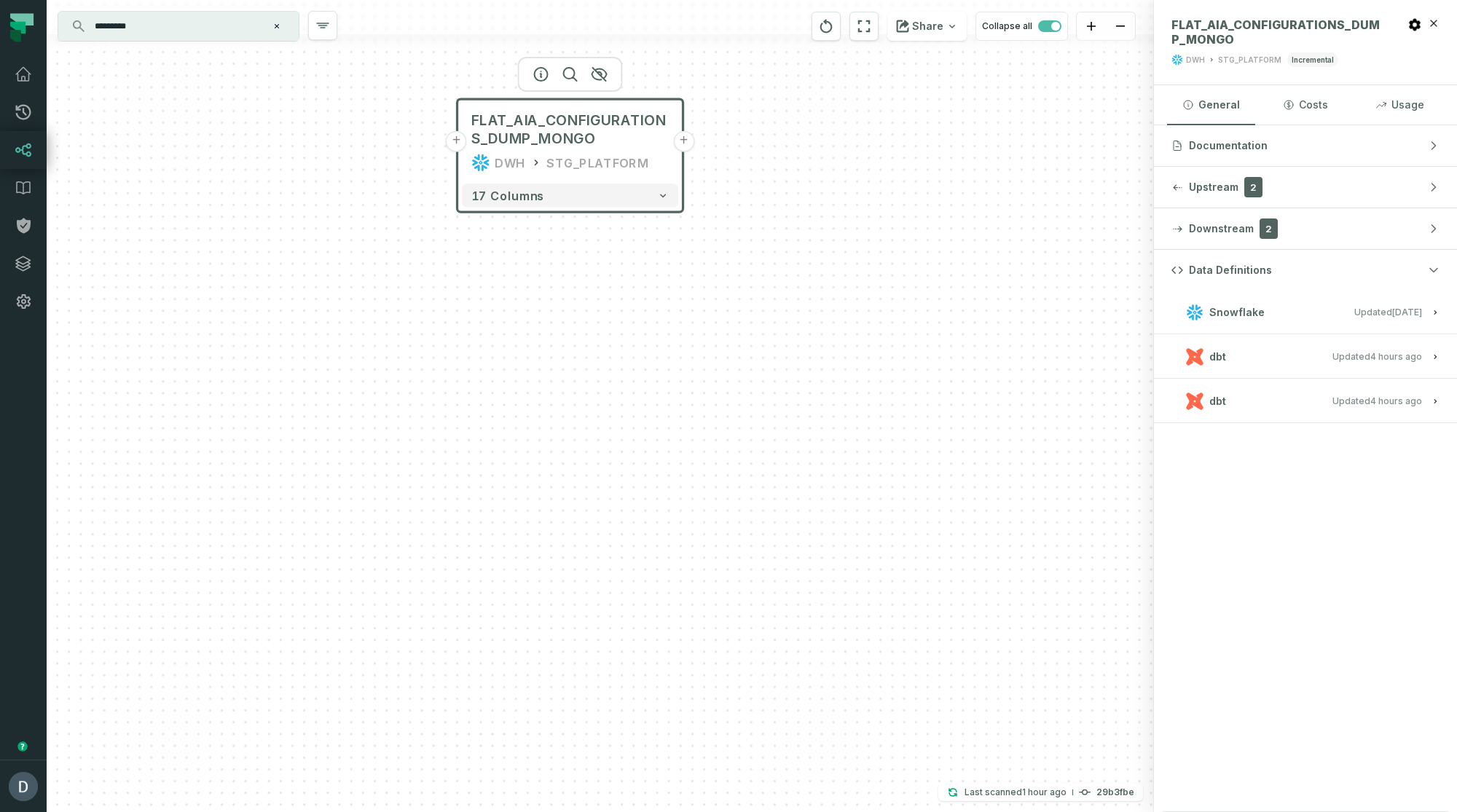
click at [1191, 310] on button "dbt Updated 9/8/2025, 5:39:37 PM" at bounding box center [1305, 400] width 268 height 19
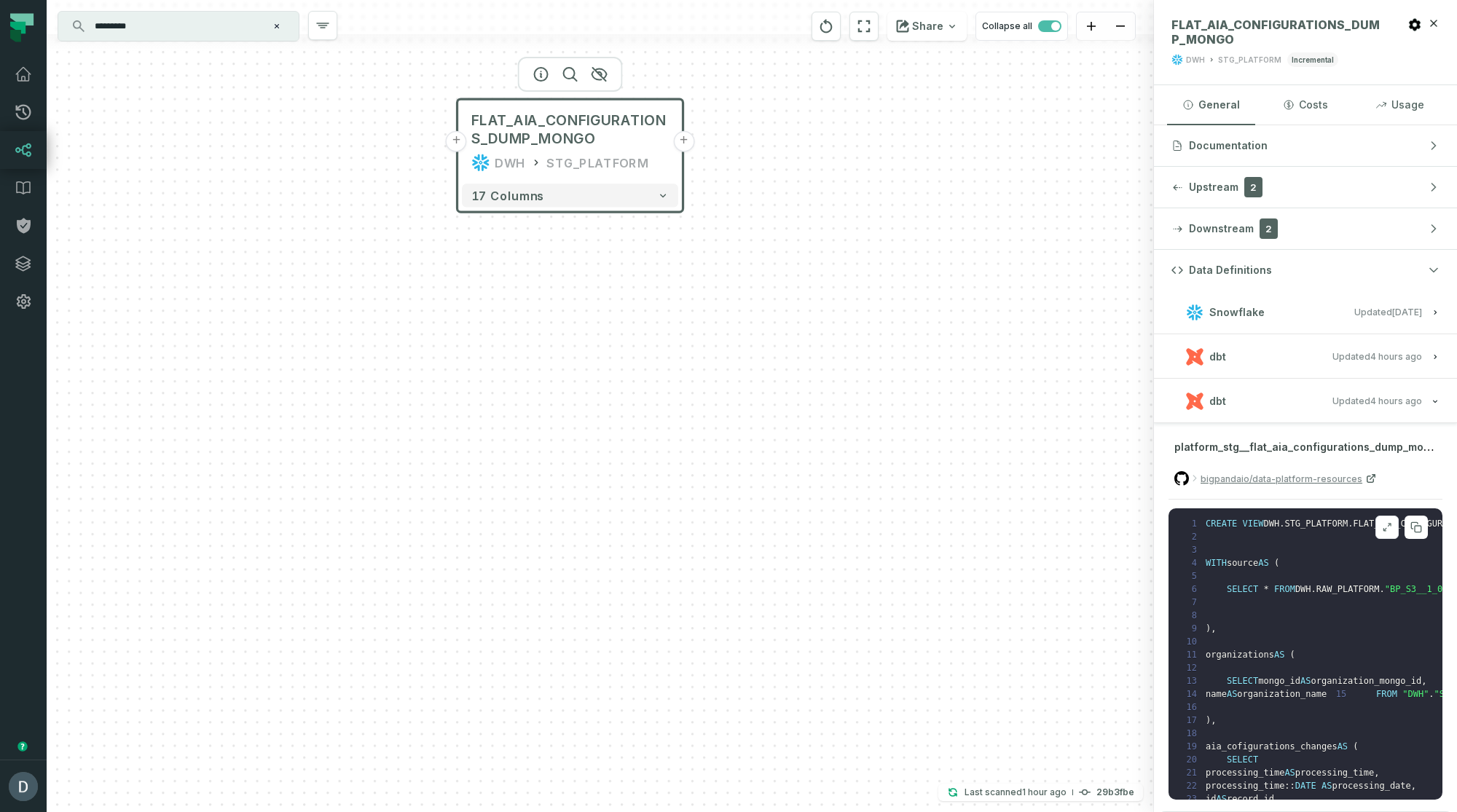
click at [1191, 310] on icon at bounding box center [1387, 528] width 10 height 12
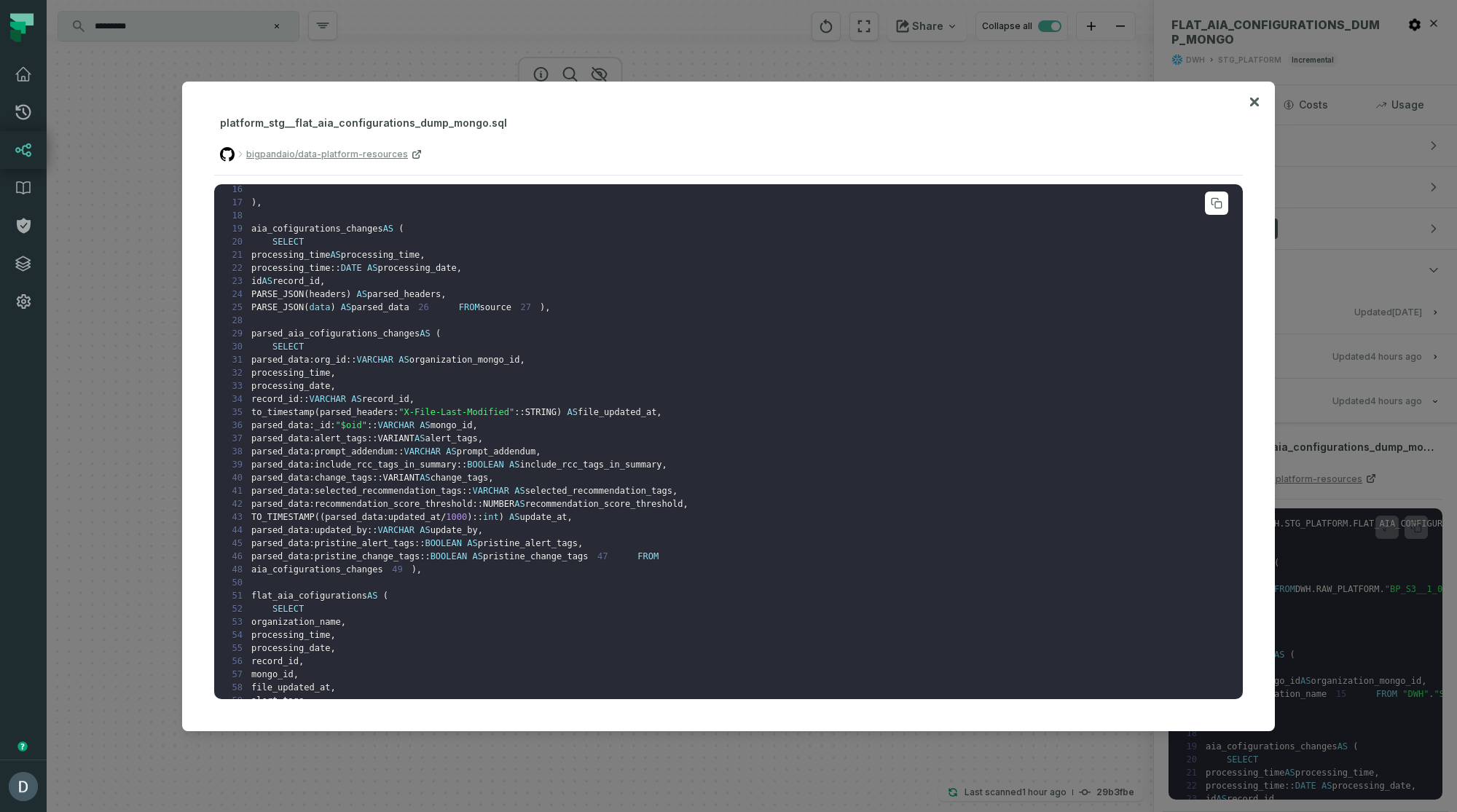
scroll to position [0, 0]
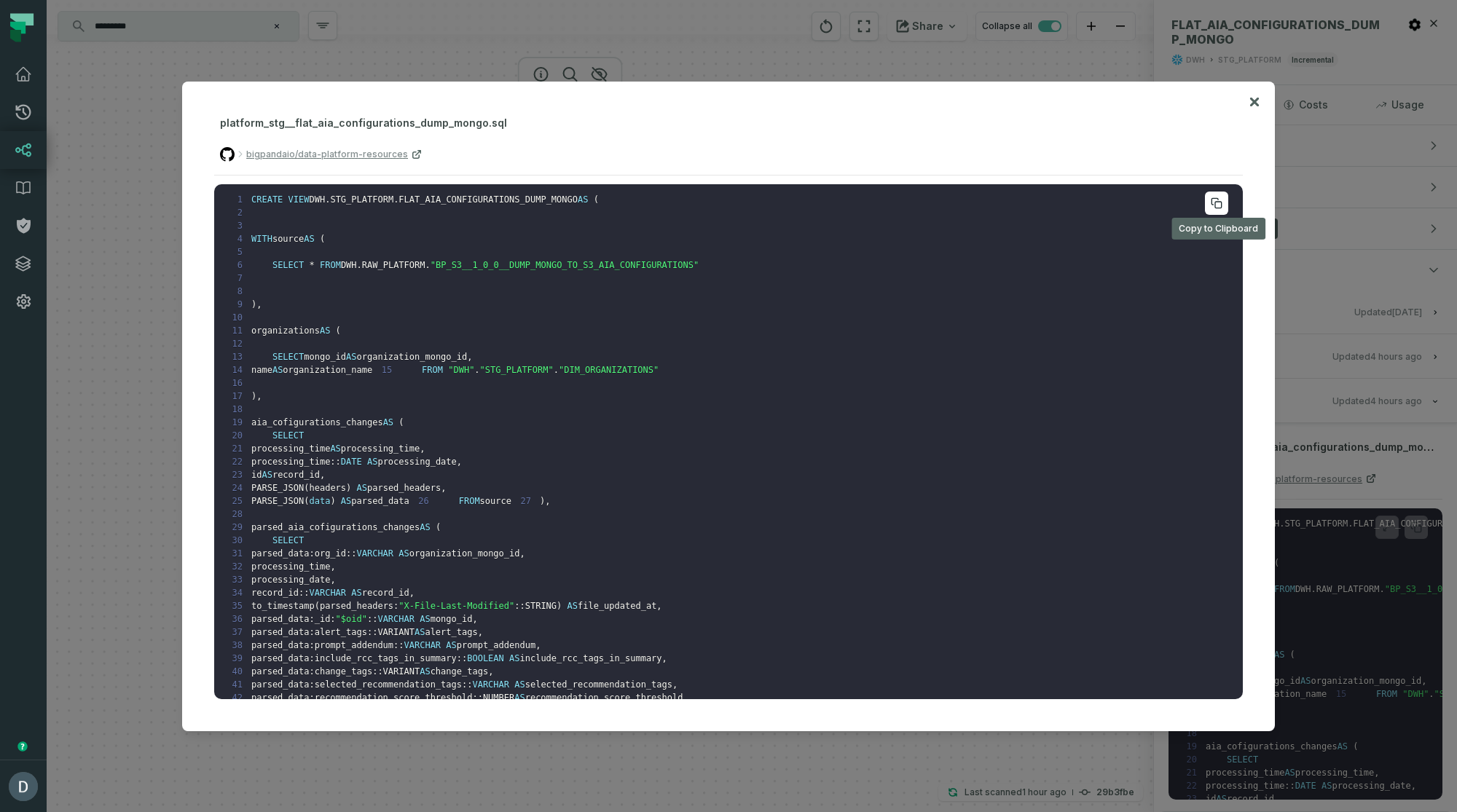
click at [1191, 207] on icon at bounding box center [1217, 204] width 12 height 12
click at [1191, 95] on icon at bounding box center [1255, 102] width 10 height 17
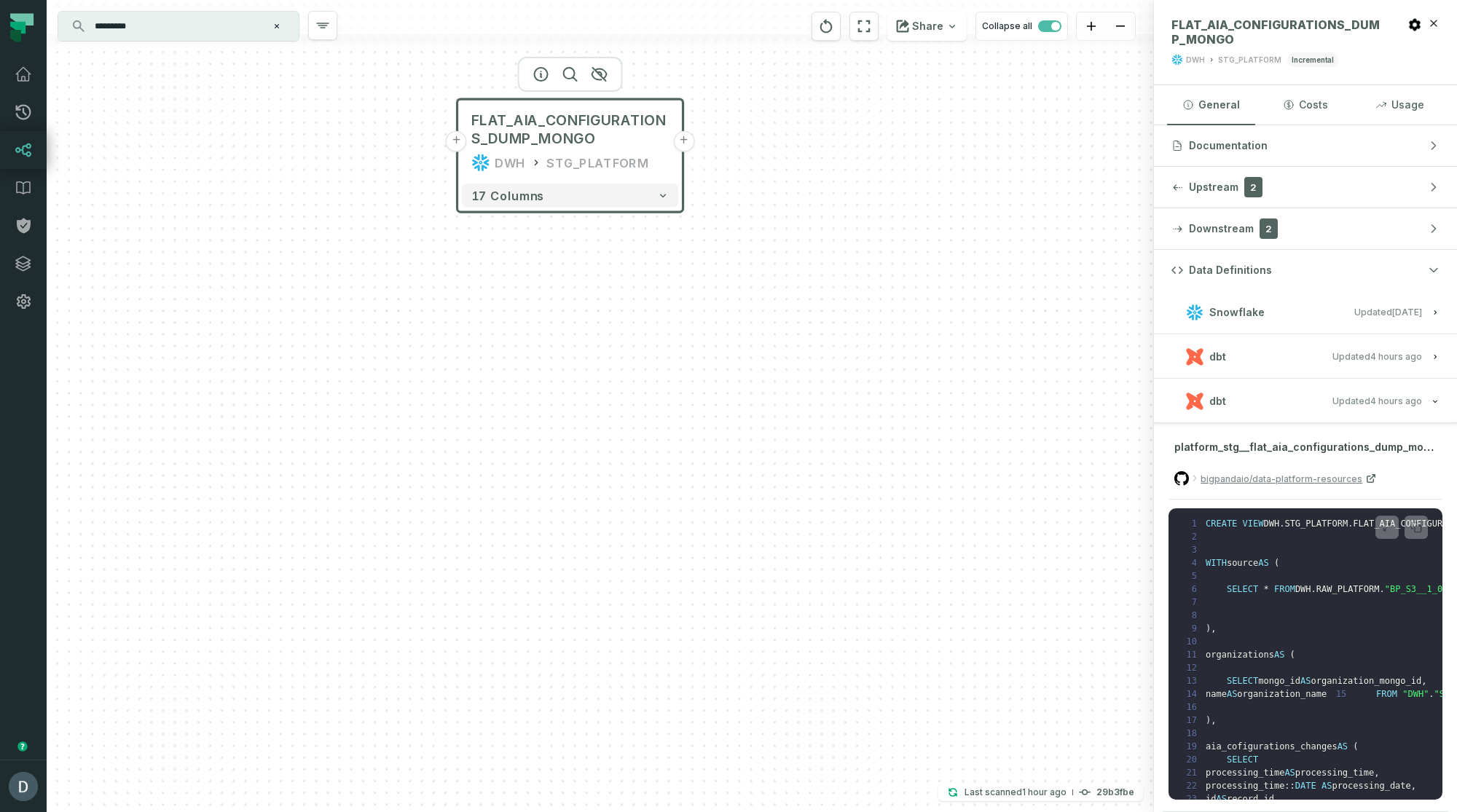
click at [1191, 310] on button "dbt Updated 9/8/2025, 5:39:37 PM" at bounding box center [1305, 356] width 268 height 19
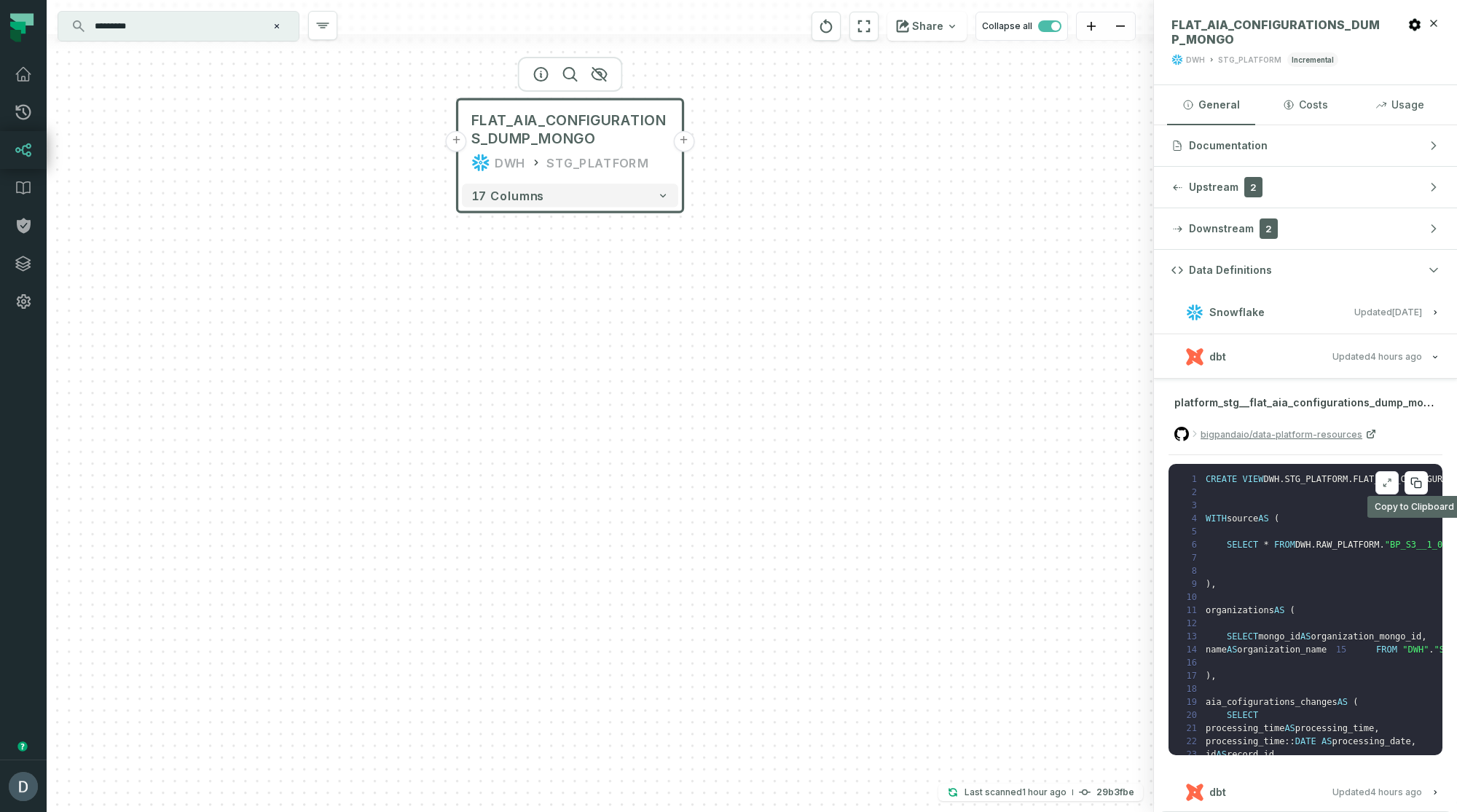
click at [1191, 310] on icon at bounding box center [1417, 483] width 12 height 12
click at [1191, 310] on span "bigpandaio/data-platform-resources" at bounding box center [1281, 434] width 162 height 13
click at [1191, 310] on button "dbt Updated 9/8/2025, 5:39:37 PM" at bounding box center [1305, 356] width 268 height 19
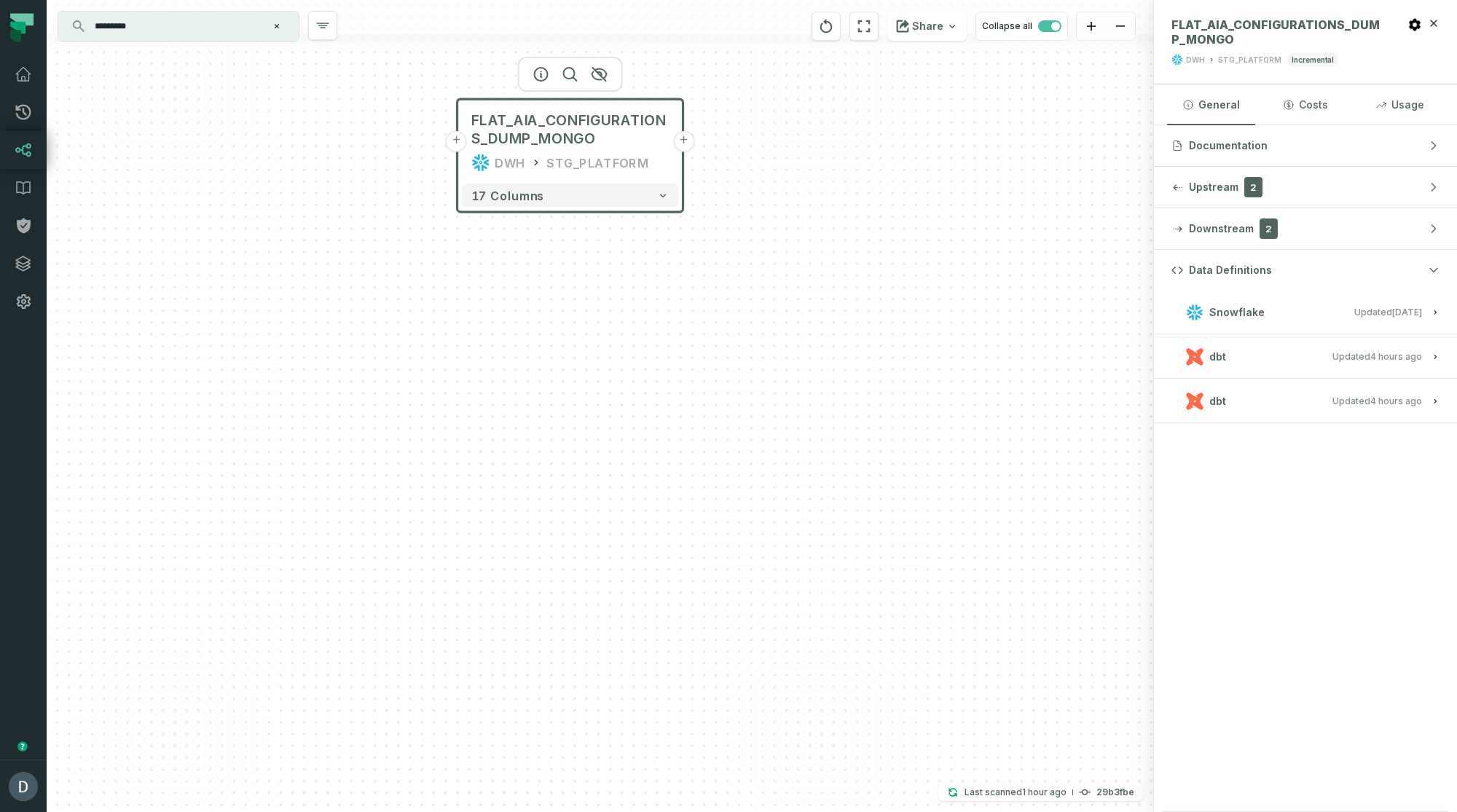
click at [1191, 310] on h3 "dbt Updated 9/8/2025, 5:39:37 PM" at bounding box center [1305, 401] width 303 height 43
click at [1191, 310] on button "dbt Updated 9/8/2025, 5:39:37 PM" at bounding box center [1305, 400] width 268 height 19
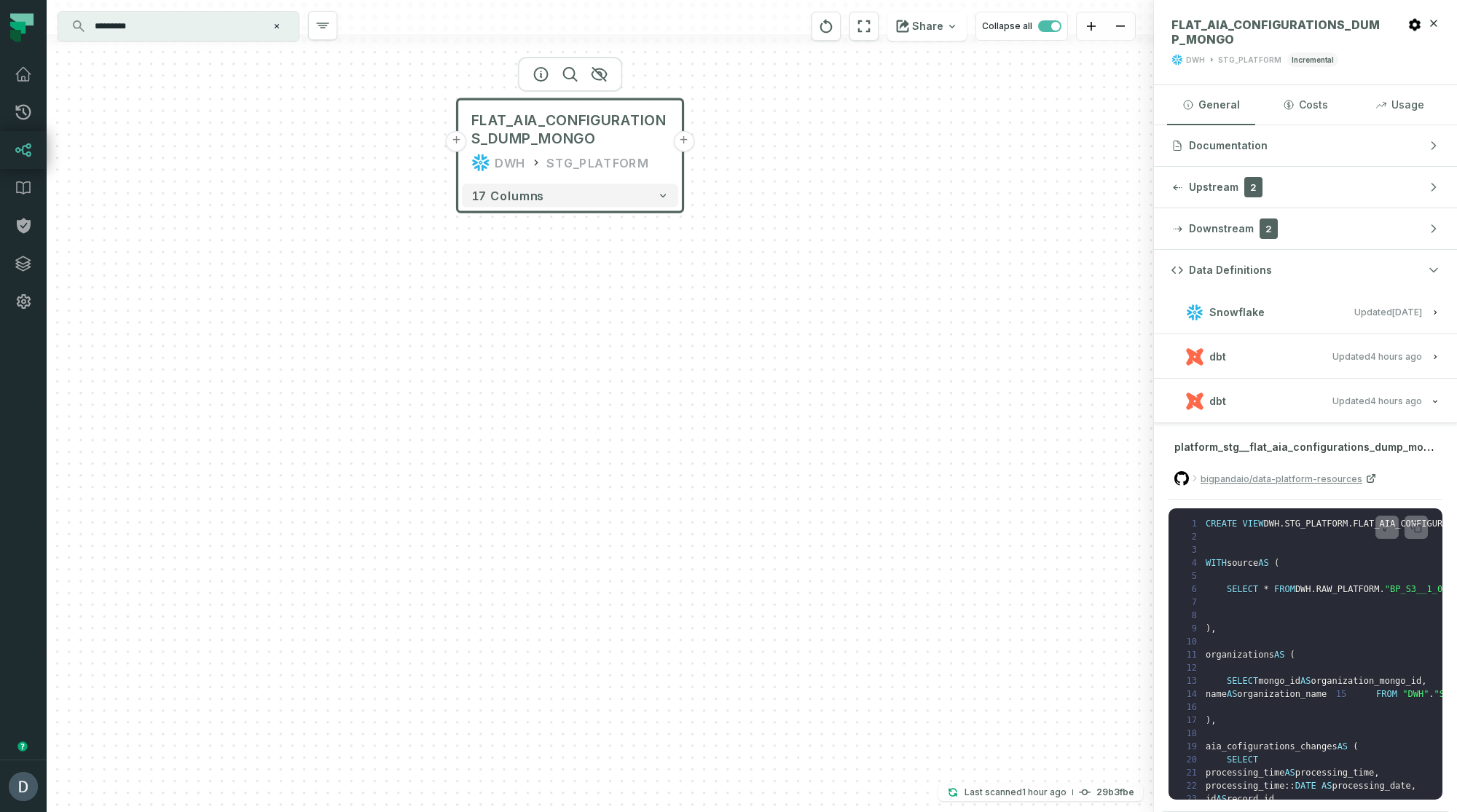
click at [452, 144] on button "+" at bounding box center [456, 141] width 21 height 21
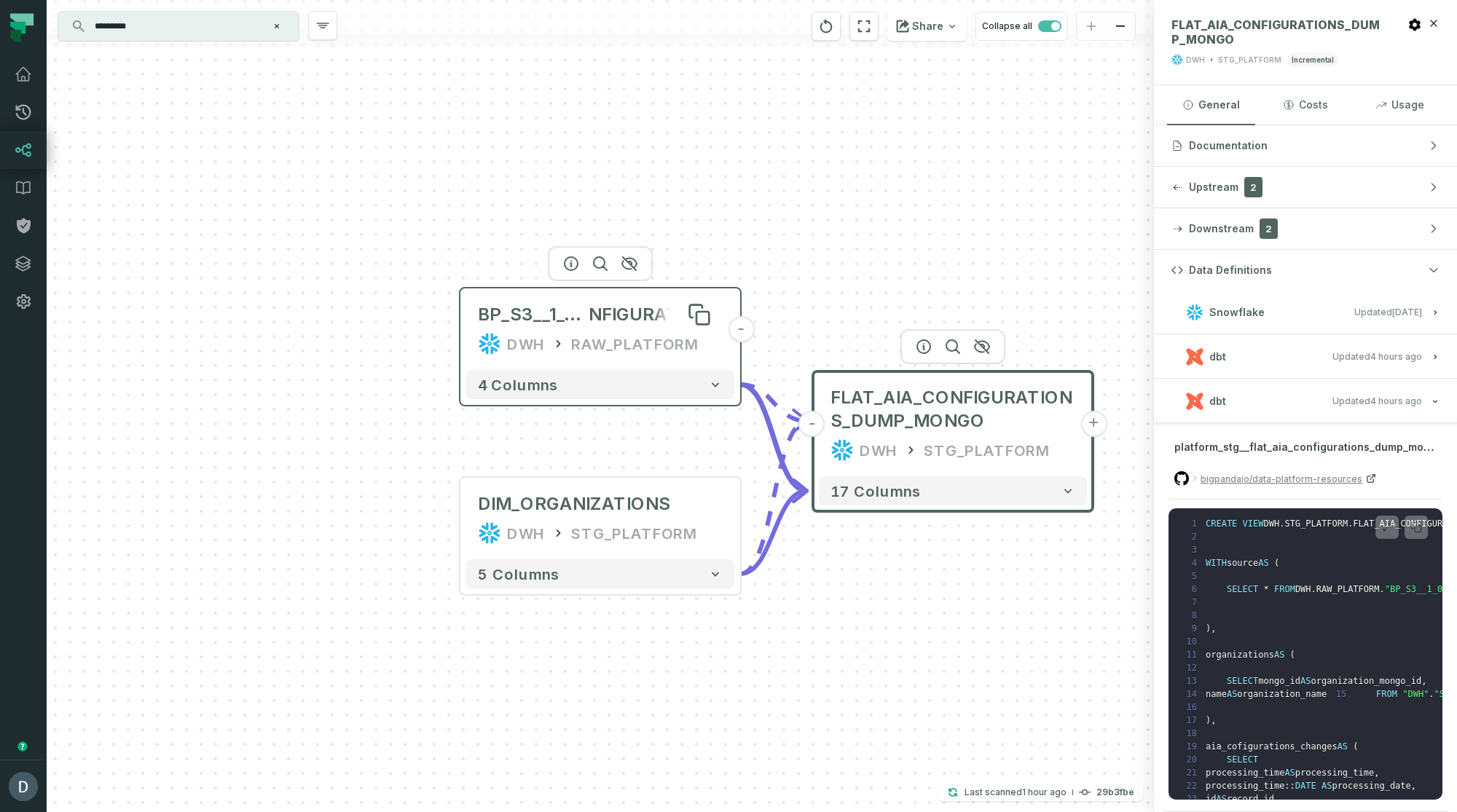
click at [569, 306] on span "BP_S3__1_0_0__DUMP_MONGO_TO_S3_AIA_CO" at bounding box center [533, 314] width 111 height 23
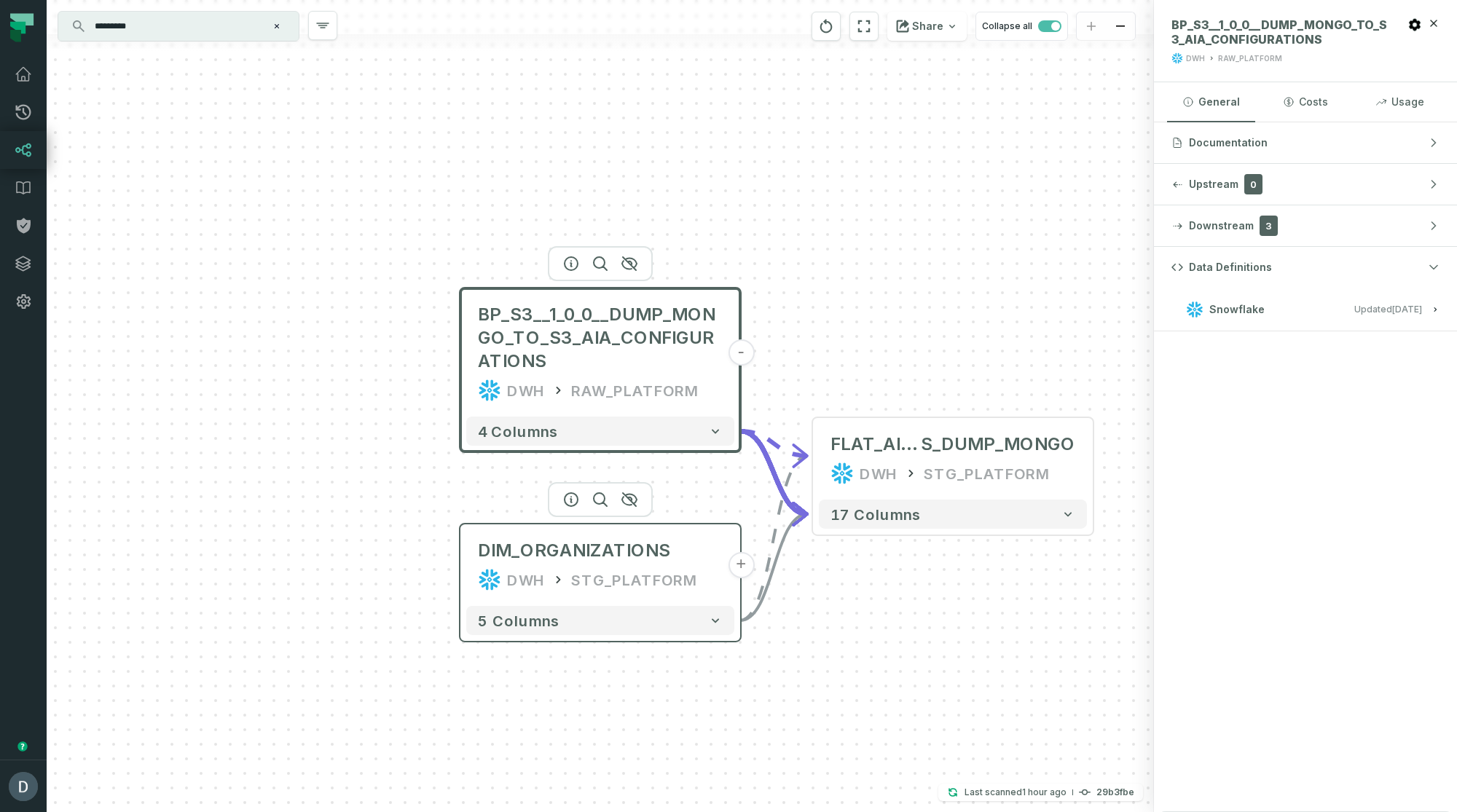
click at [592, 310] on div "STG_PLATFORM" at bounding box center [634, 579] width 127 height 23
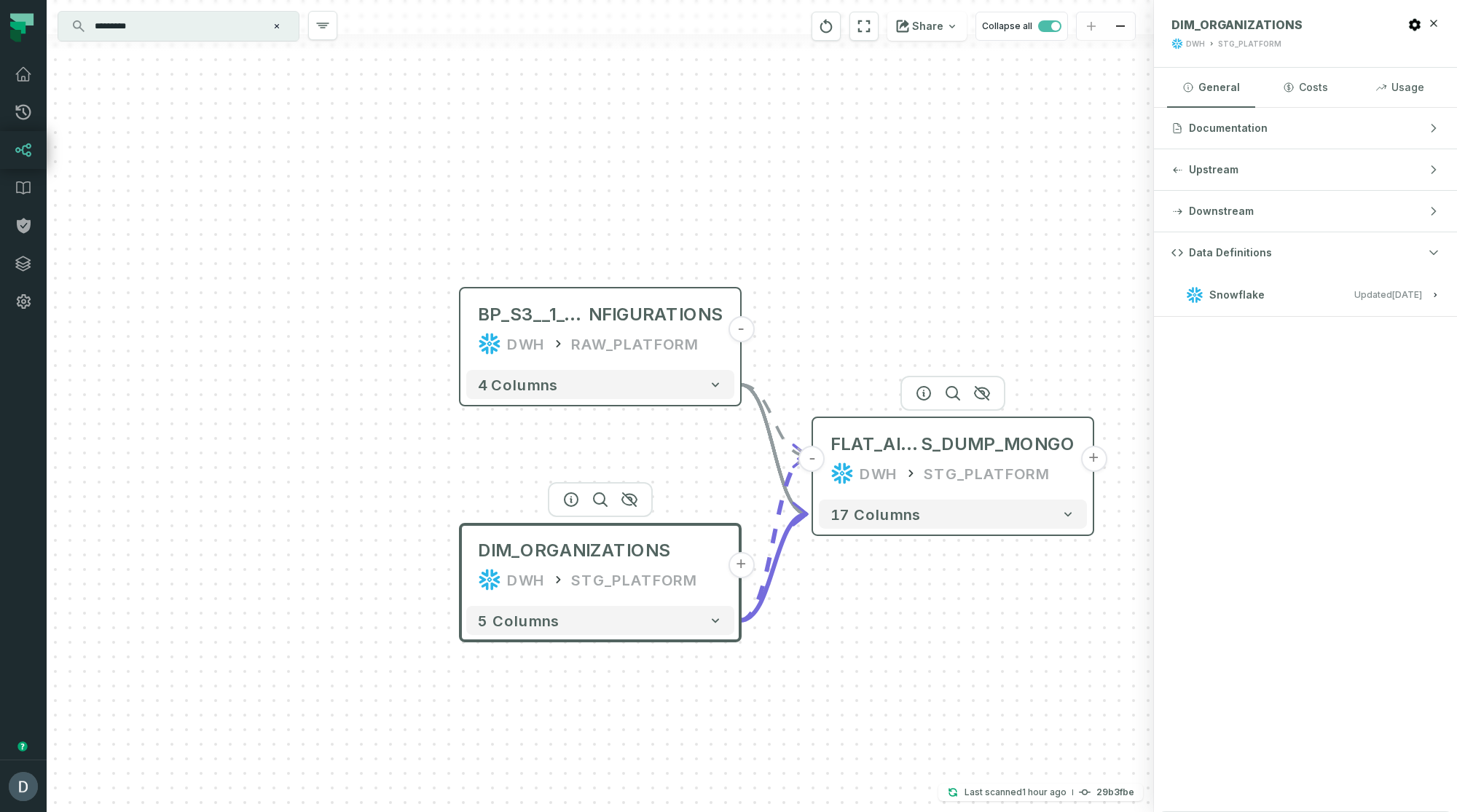
click at [1098, 310] on button "+" at bounding box center [1093, 458] width 26 height 26
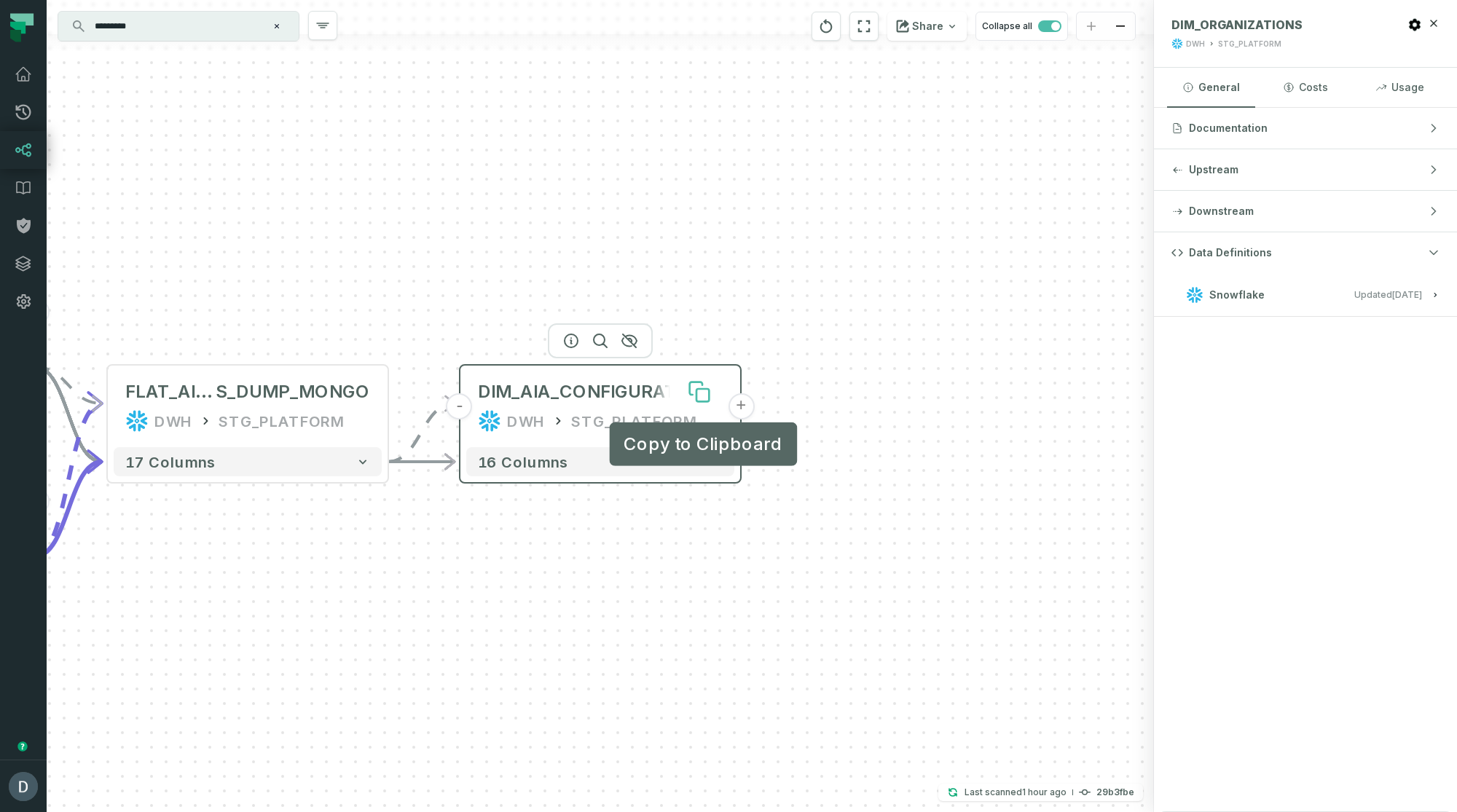
click at [684, 310] on button at bounding box center [699, 391] width 46 height 46
click at [597, 310] on div "DIM_AIA_CONFIGURATIONS DWH STG_PLATFORM" at bounding box center [600, 406] width 268 height 70
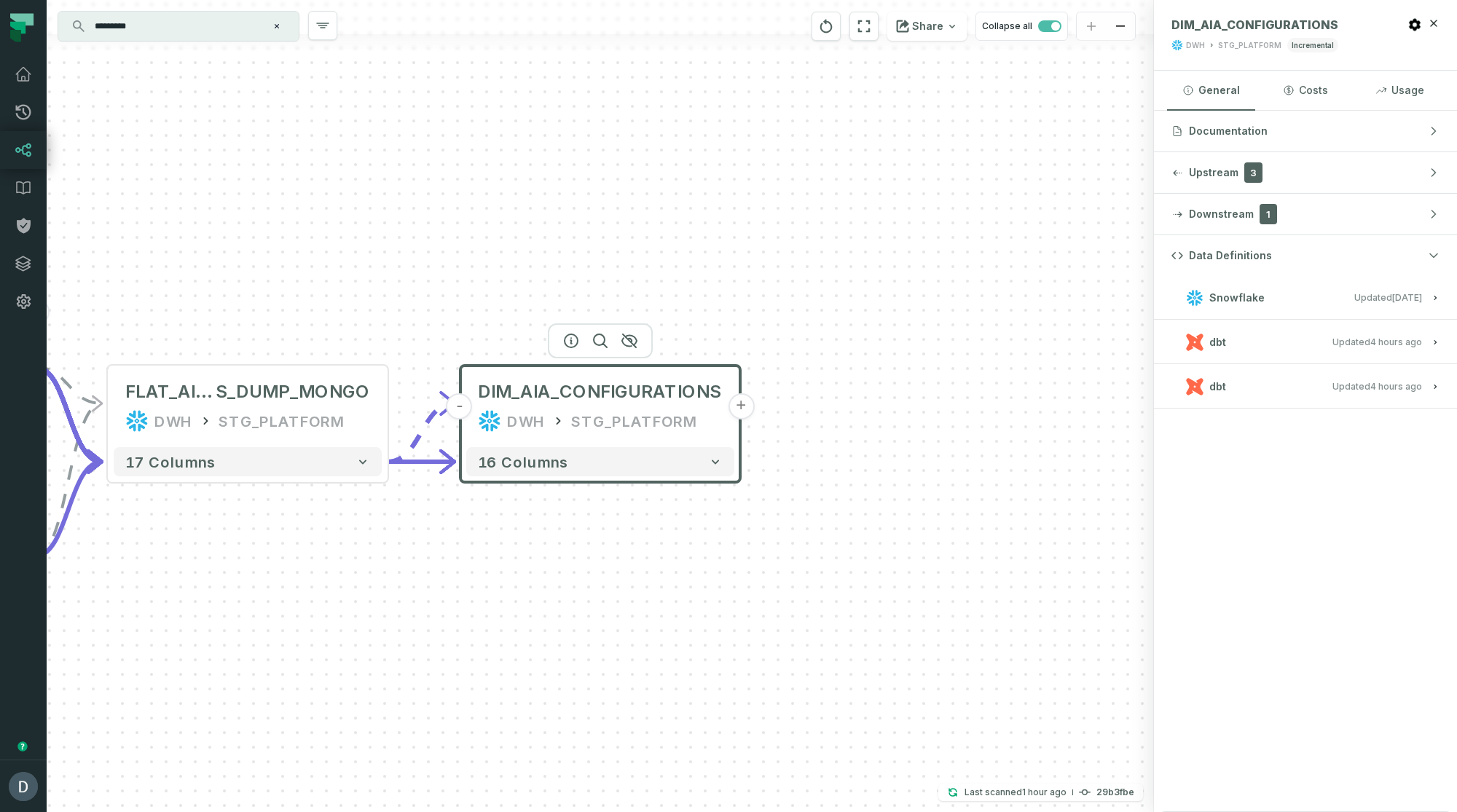
click at [1191, 310] on button "dbt Updated 9/8/2025, 5:39:37 PM" at bounding box center [1305, 342] width 268 height 19
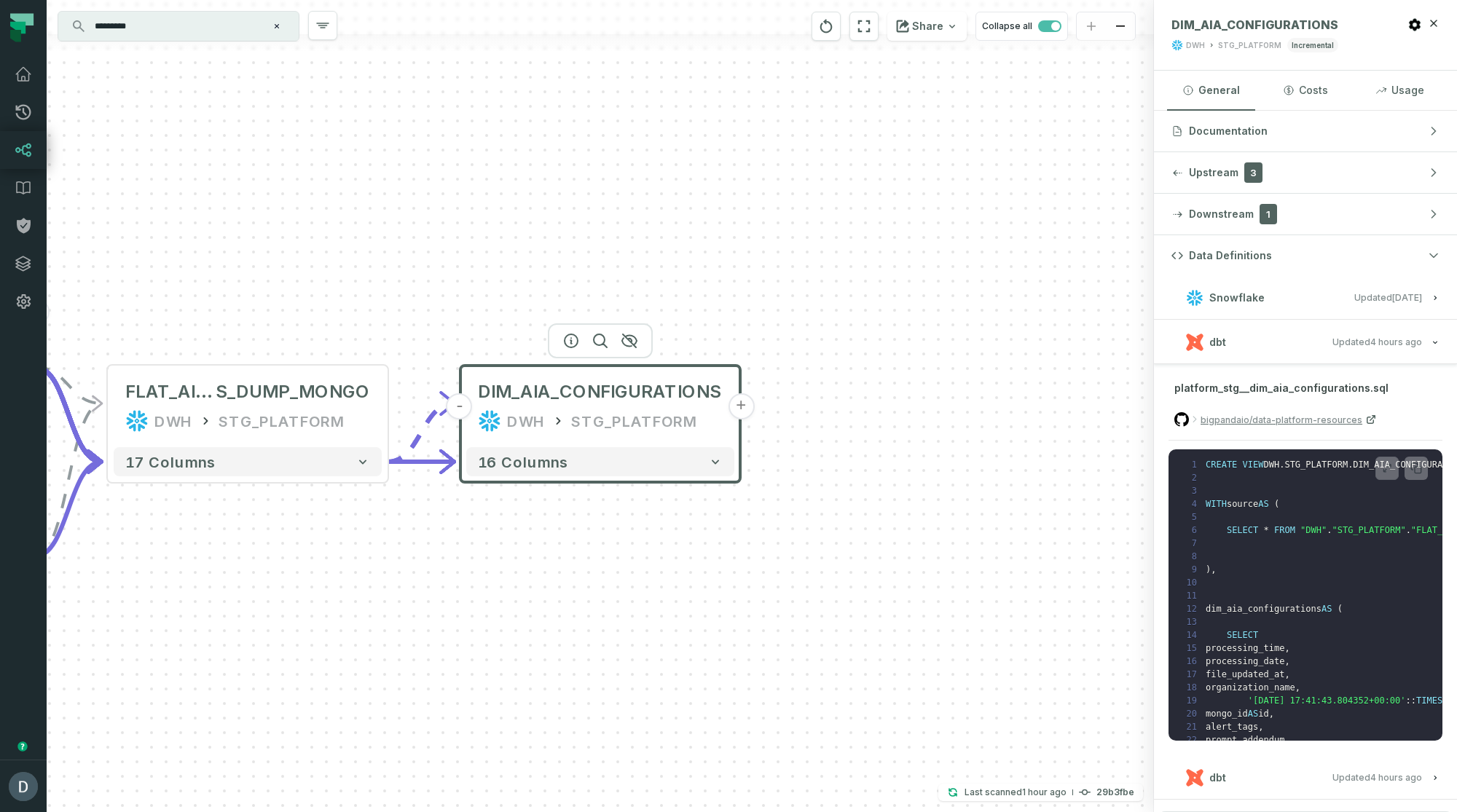
click at [1191, 310] on button "dbt Updated 9/8/2025, 5:39:37 PM" at bounding box center [1305, 342] width 268 height 19
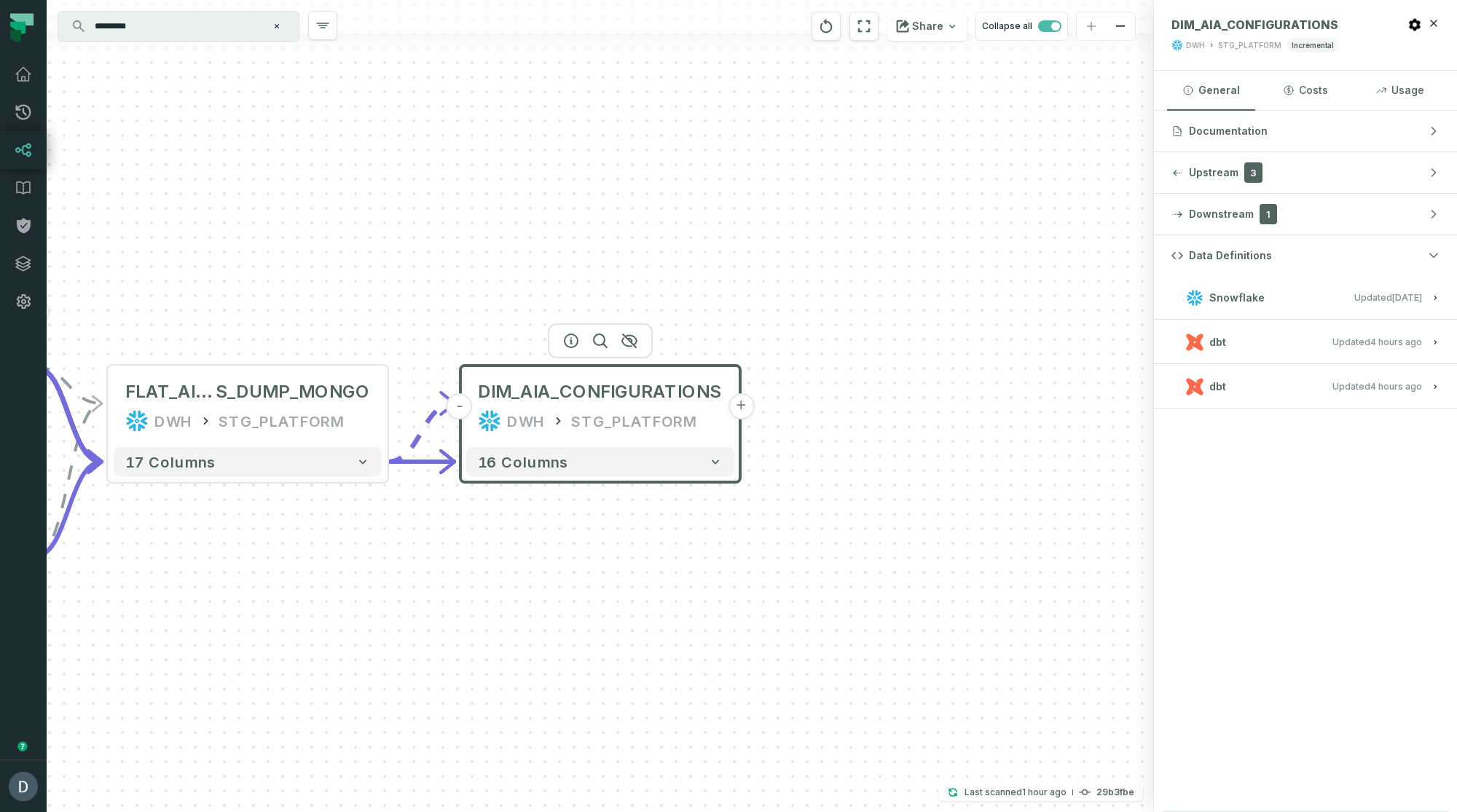
click at [1191, 310] on button "dbt Updated 9/8/2025, 5:39:37 PM" at bounding box center [1305, 342] width 268 height 19
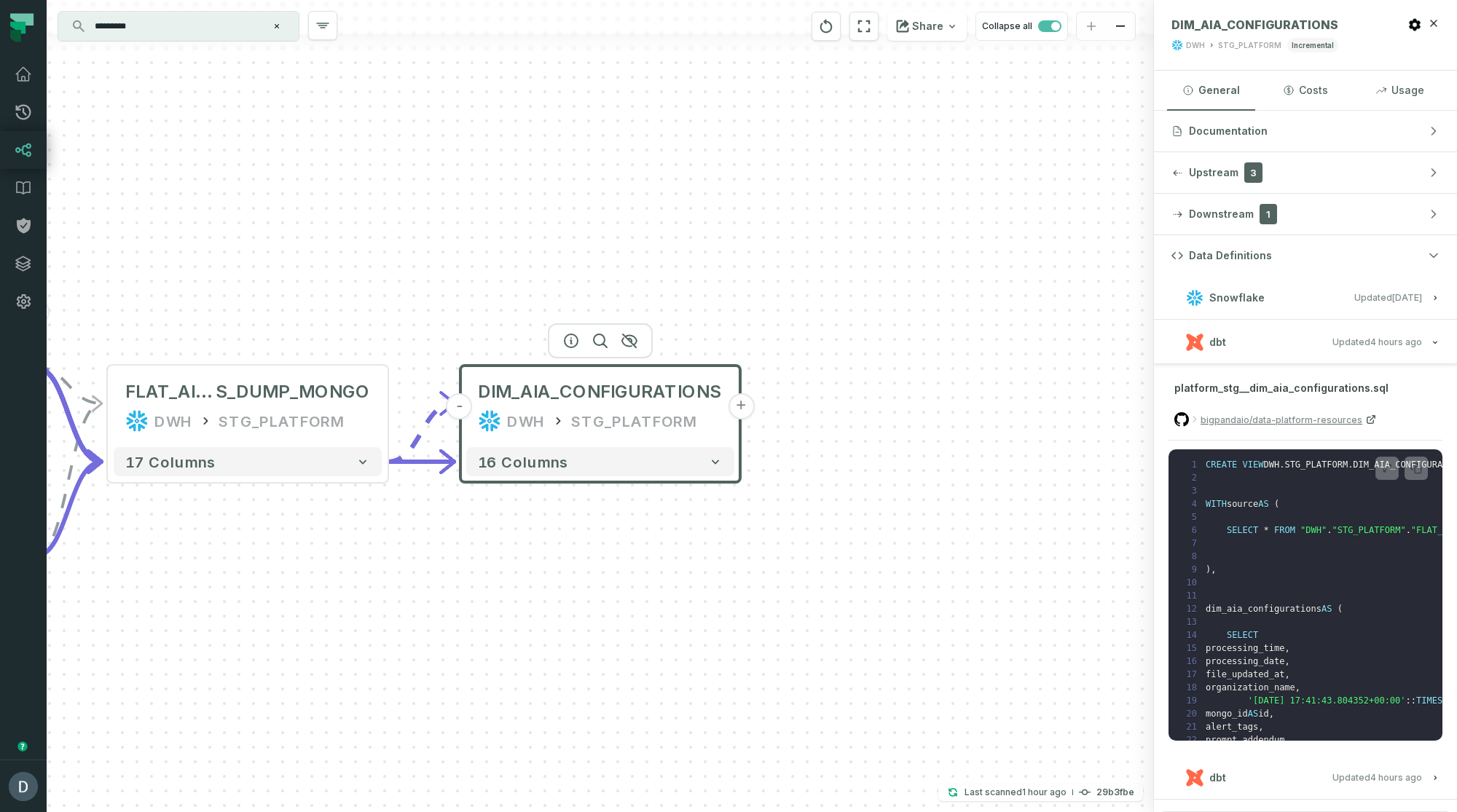
click at [1191, 310] on button "dbt Updated 9/8/2025, 5:39:37 PM" at bounding box center [1305, 342] width 268 height 19
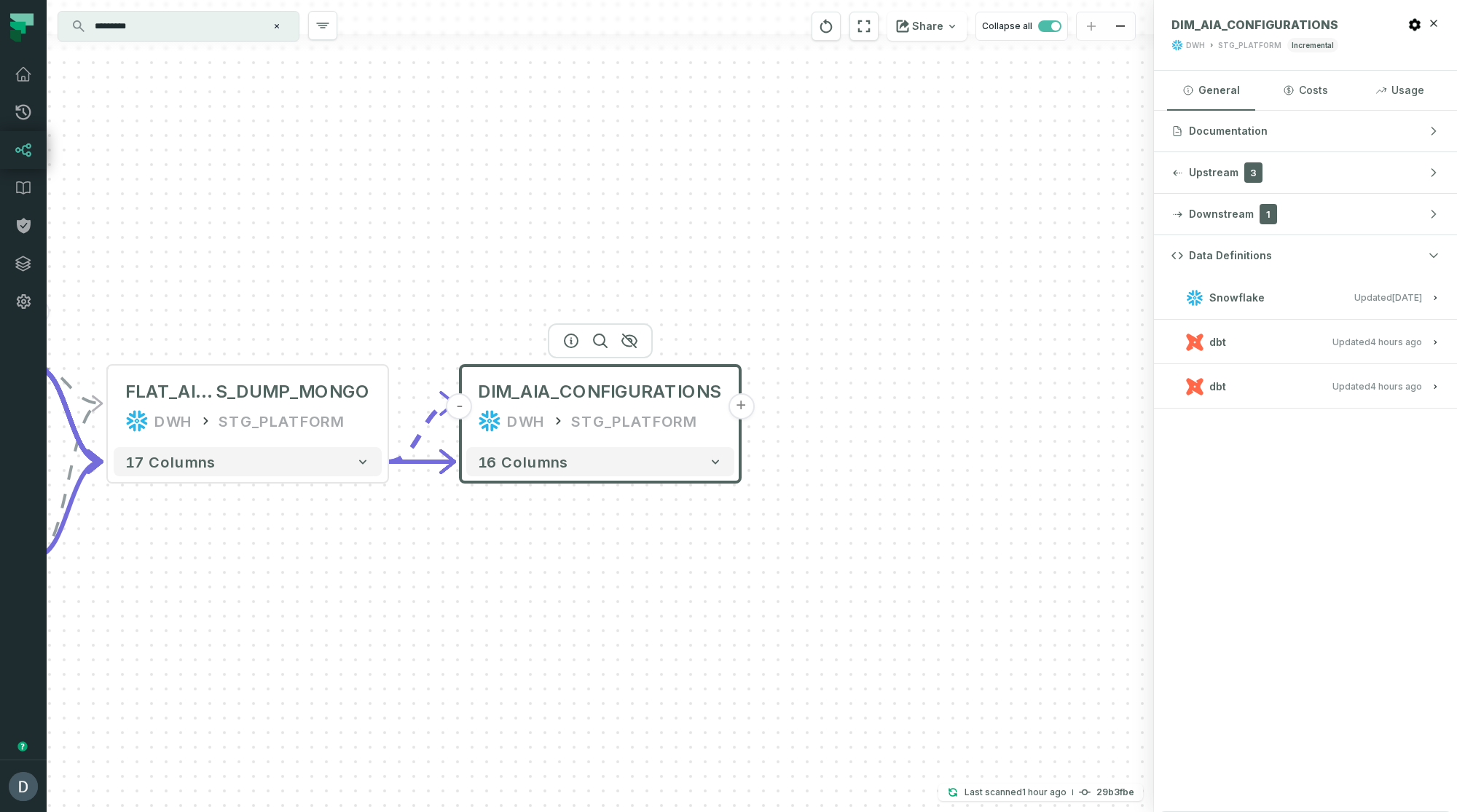
click at [1191, 310] on h3 "dbt Updated 9/8/2025, 5:39:37 PM" at bounding box center [1305, 386] width 303 height 43
click at [1191, 310] on button "dbt Updated 9/8/2025, 5:39:37 PM" at bounding box center [1305, 386] width 268 height 19
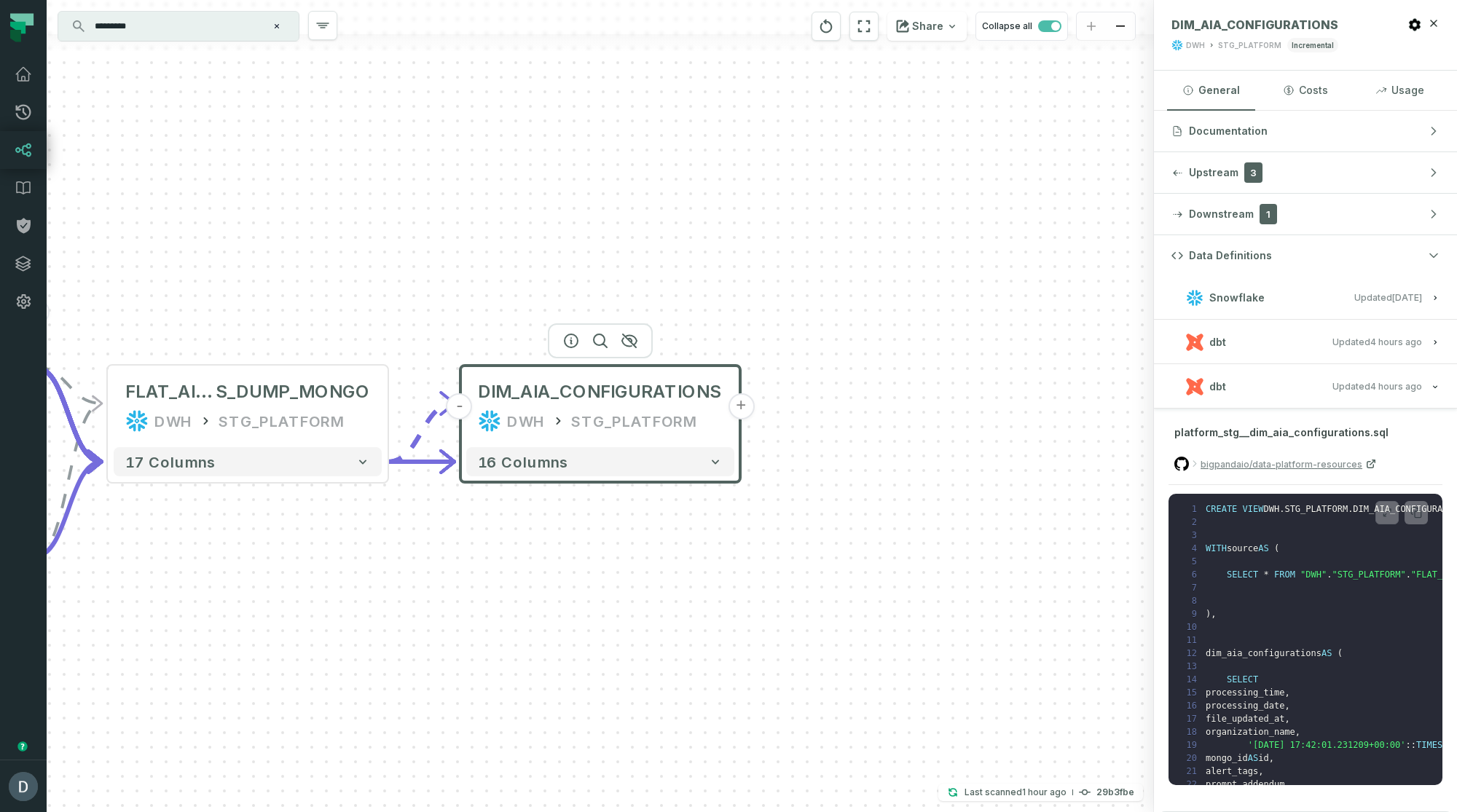
click at [1191, 310] on button "dbt Updated 9/8/2025, 5:39:37 PM" at bounding box center [1305, 342] width 268 height 19
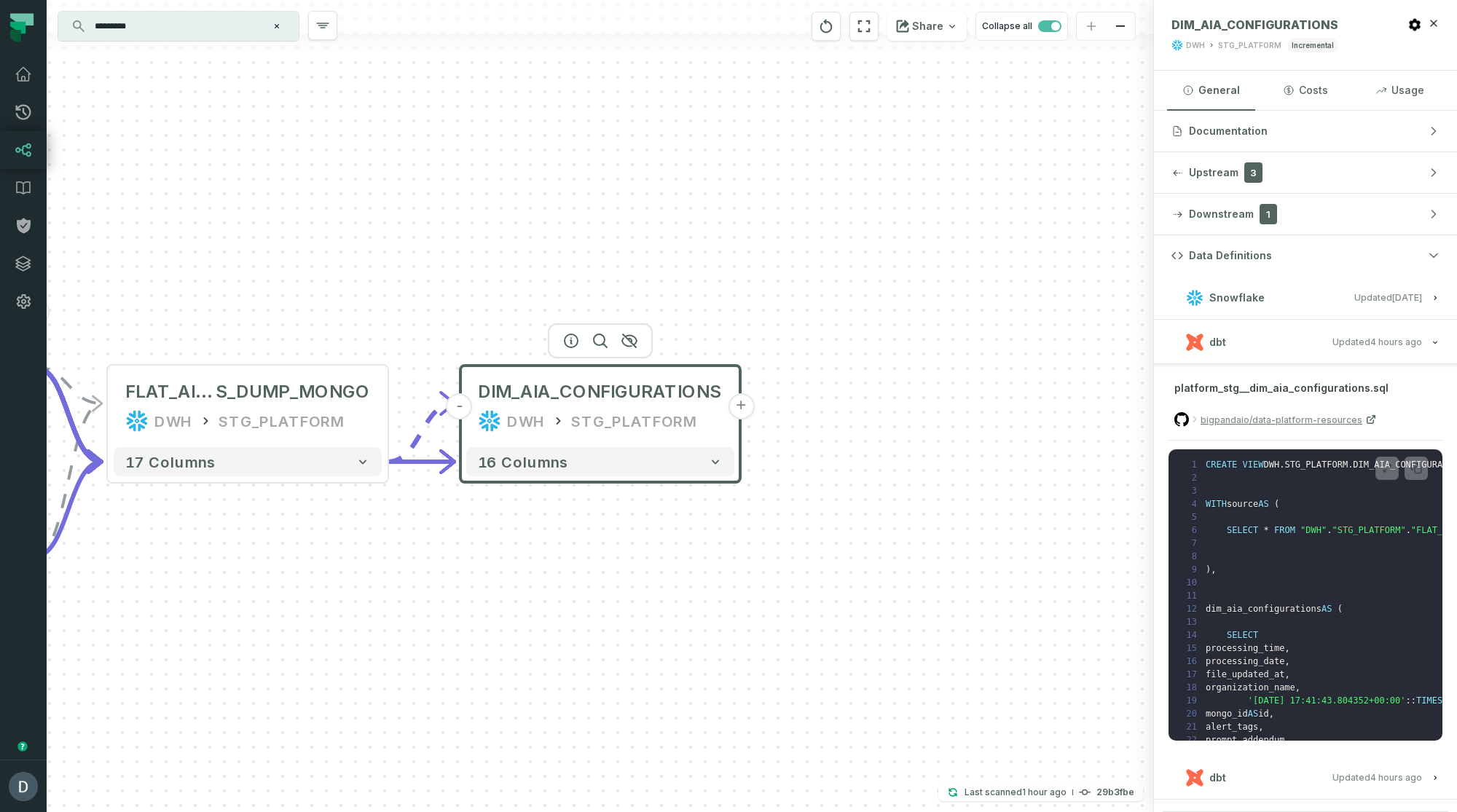
click at [1191, 310] on button "dbt Updated 9/8/2025, 5:39:37 PM" at bounding box center [1305, 342] width 268 height 19
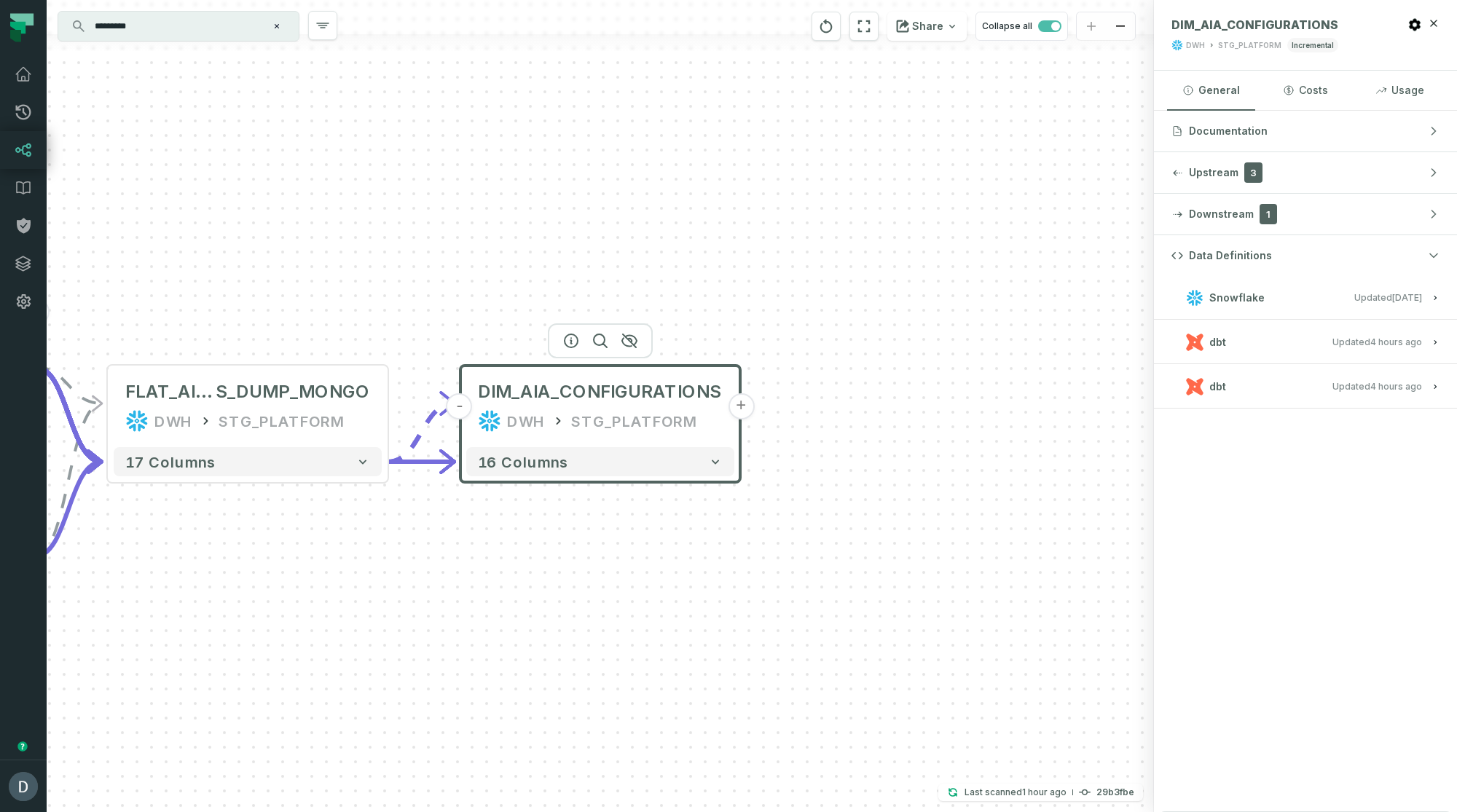
click at [1191, 310] on button "dbt Updated 9/8/2025, 5:39:37 PM" at bounding box center [1305, 386] width 268 height 19
